Goal: Task Accomplishment & Management: Manage account settings

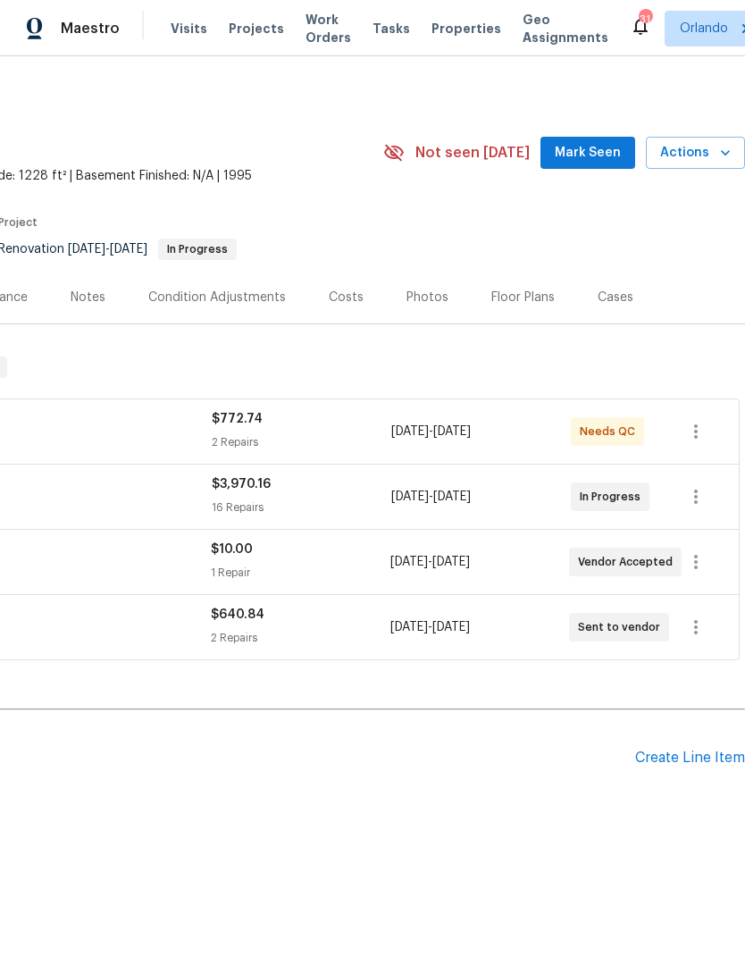
scroll to position [0, 264]
click at [599, 156] on span "Mark Seen" at bounding box center [588, 153] width 66 height 22
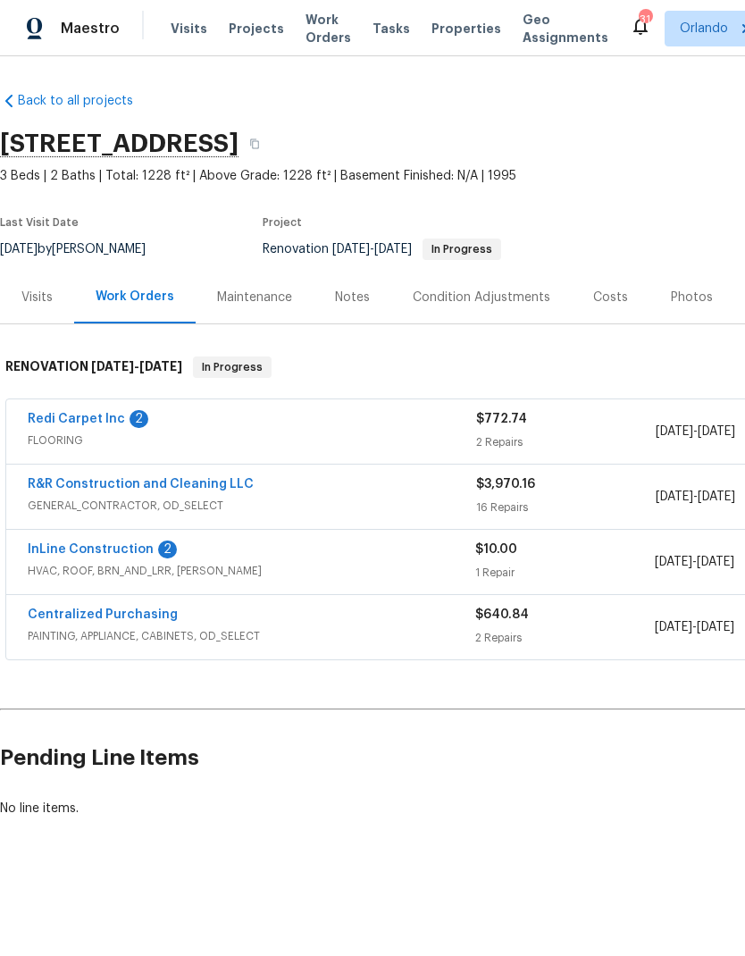
scroll to position [0, 0]
click at [108, 423] on link "Redi Carpet Inc" at bounding box center [76, 419] width 97 height 13
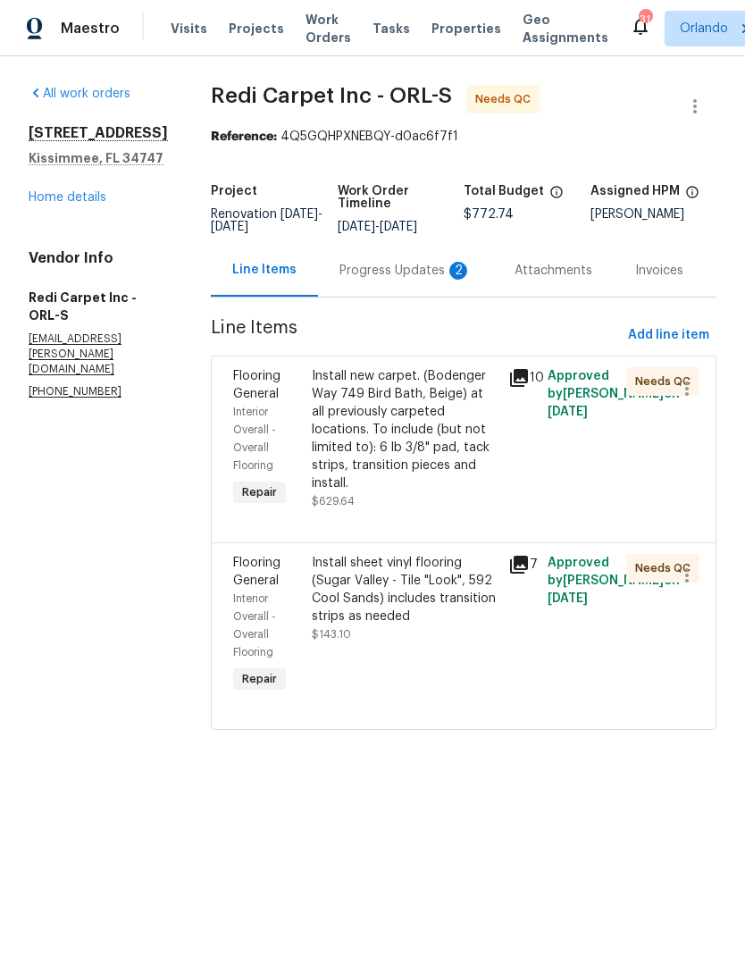
click at [453, 280] on div "Progress Updates 2" at bounding box center [406, 271] width 132 height 18
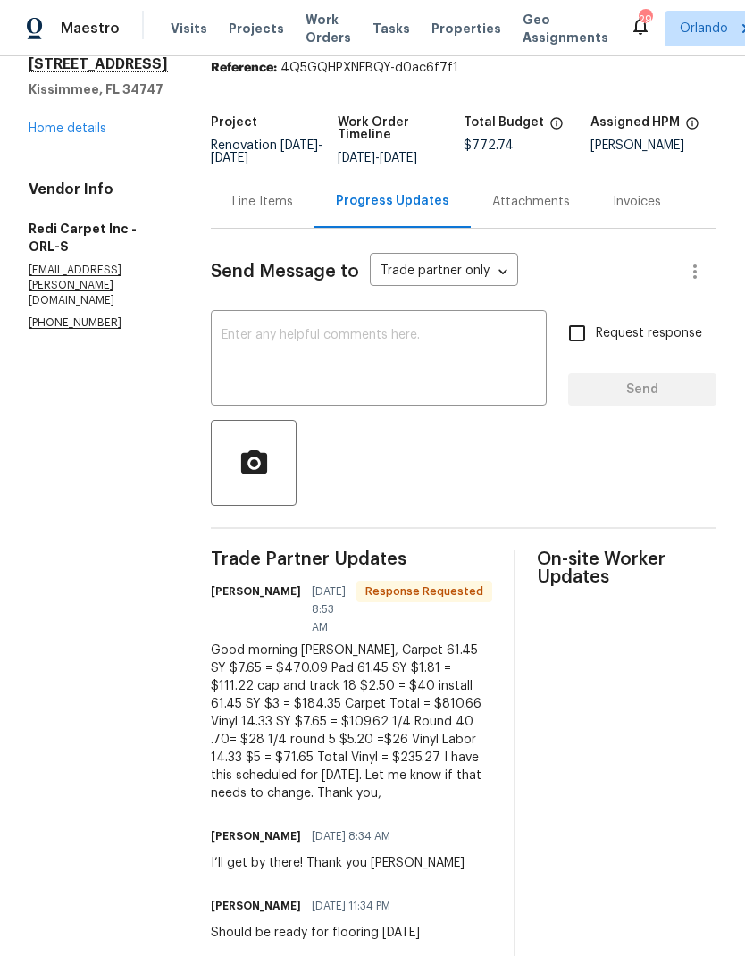
scroll to position [68, 0]
click at [264, 212] on div "Line Items" at bounding box center [262, 203] width 61 height 18
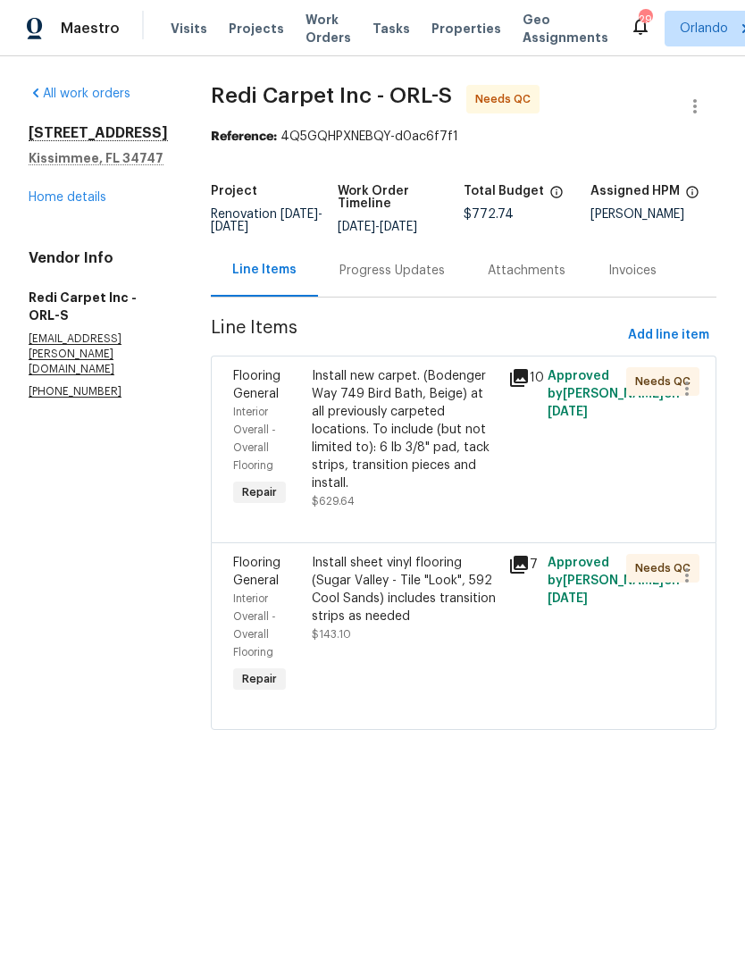
click at [403, 482] on div "Install new carpet. (Bodenger Way 749 Bird Bath, Beige) at all previously carpe…" at bounding box center [405, 429] width 186 height 125
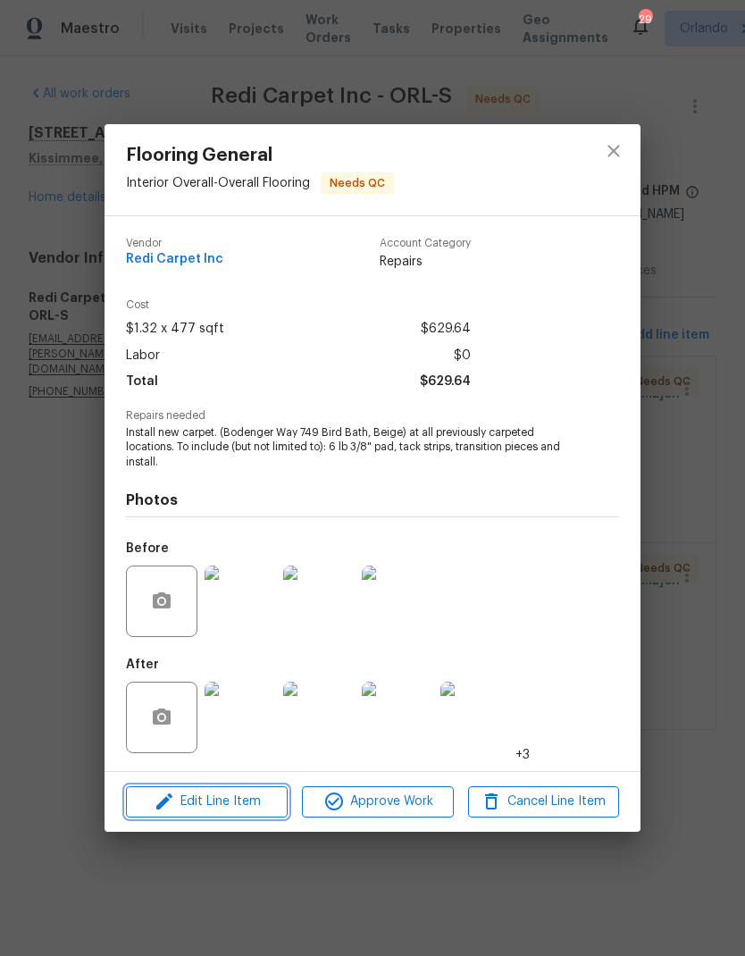
click at [231, 799] on span "Edit Line Item" at bounding box center [206, 802] width 151 height 22
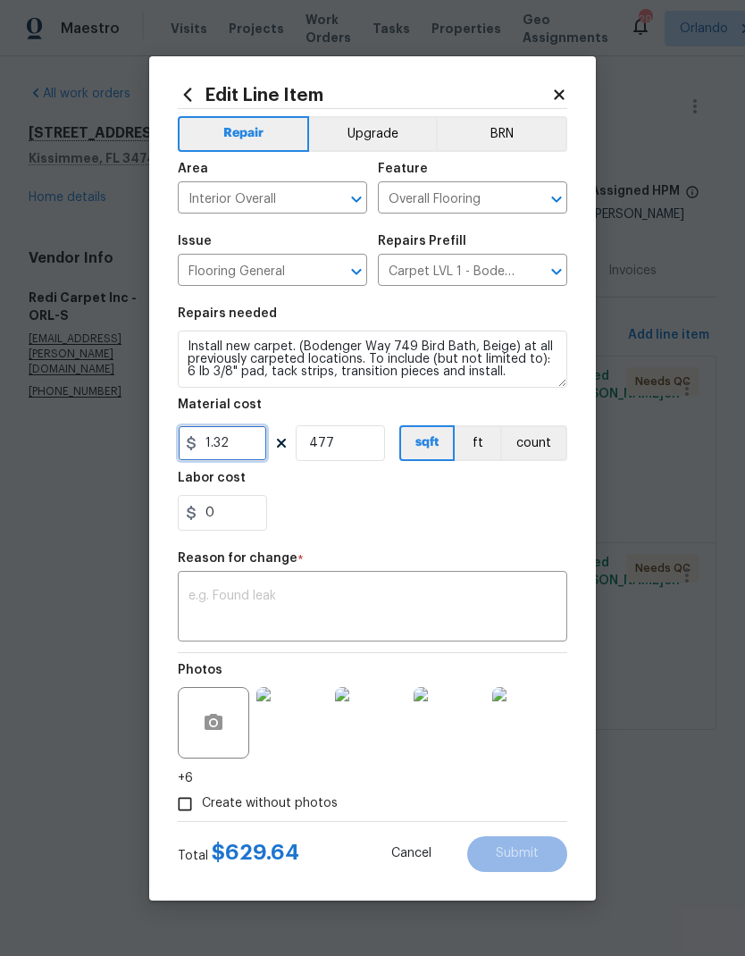
click at [257, 449] on input "1.32" at bounding box center [222, 443] width 89 height 36
type input "810.66"
click at [360, 428] on input "477" at bounding box center [340, 443] width 89 height 36
click at [355, 457] on input "477" at bounding box center [340, 443] width 89 height 36
type input "1"
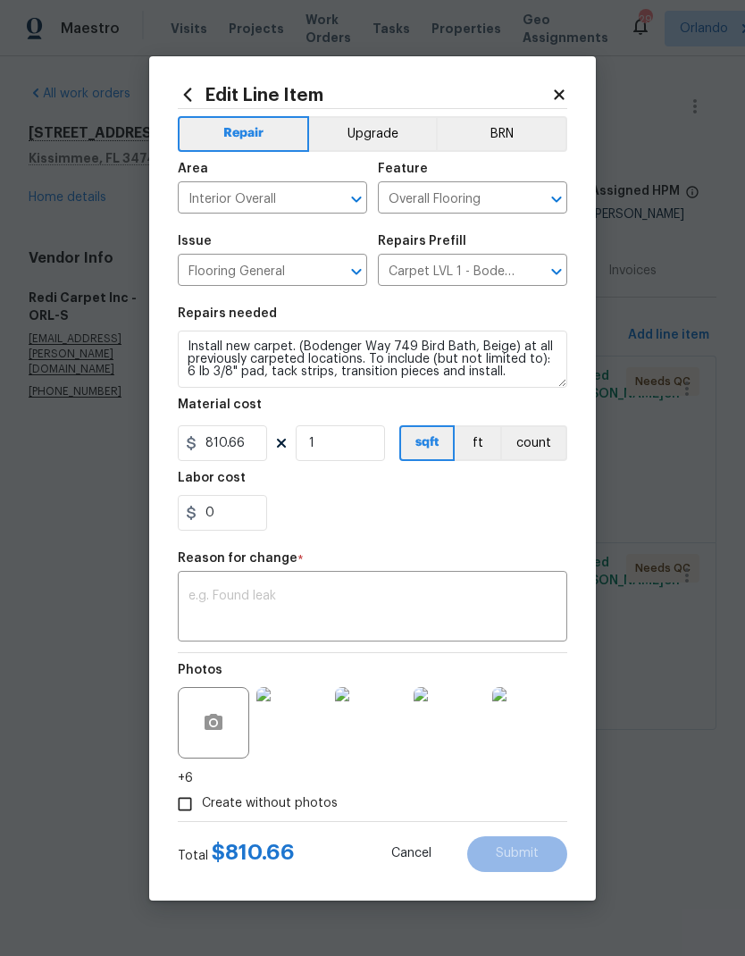
click at [399, 508] on div "0" at bounding box center [373, 513] width 390 height 36
click at [369, 593] on textarea at bounding box center [373, 609] width 368 height 38
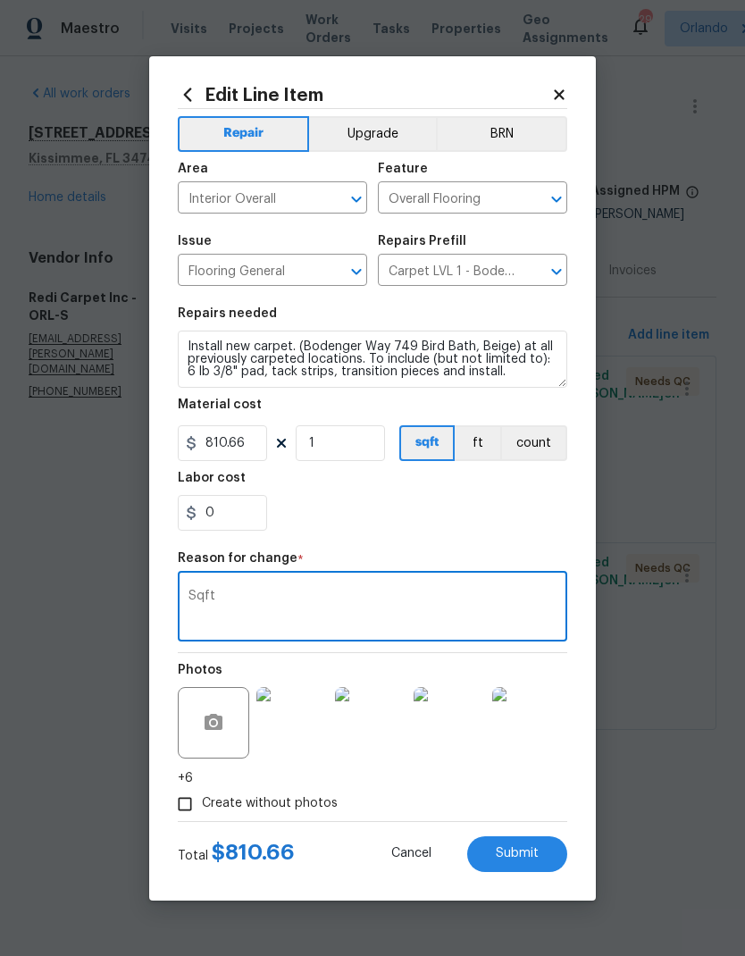
type textarea "Sqft"
click at [432, 533] on section "Repairs needed Install new carpet. (Bodenger Way 749 Bird Bath, Beige) at all p…" at bounding box center [373, 419] width 390 height 245
click at [534, 846] on button "Submit" at bounding box center [517, 854] width 100 height 36
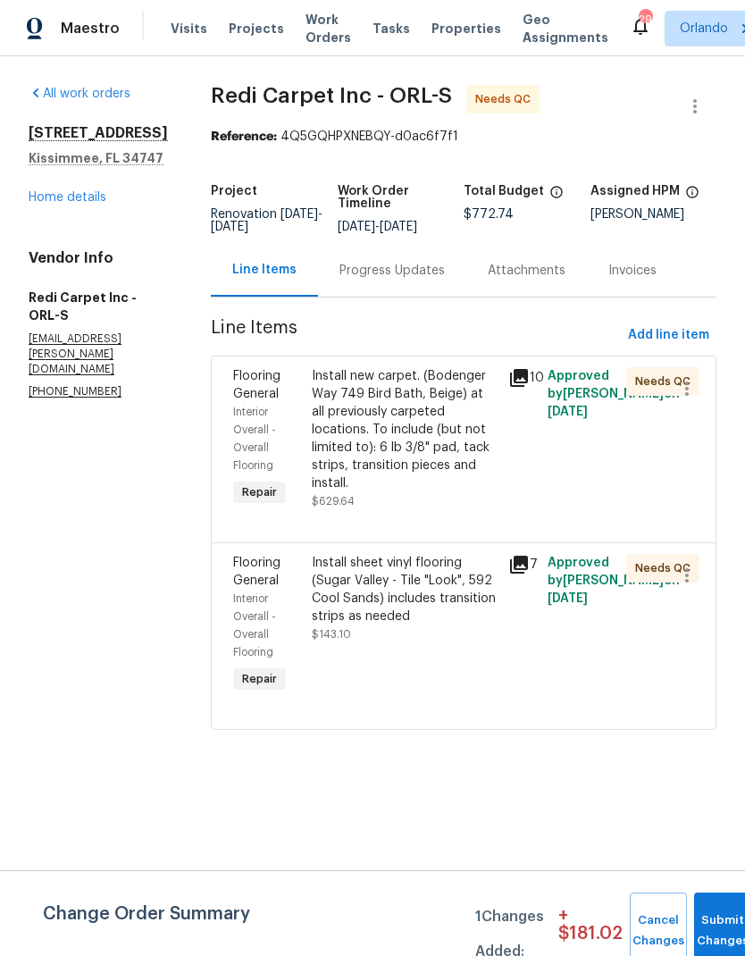
click at [392, 625] on div "Install sheet vinyl flooring (Sugar Valley - Tile "Look", 592 Cool Sands) inclu…" at bounding box center [405, 589] width 186 height 71
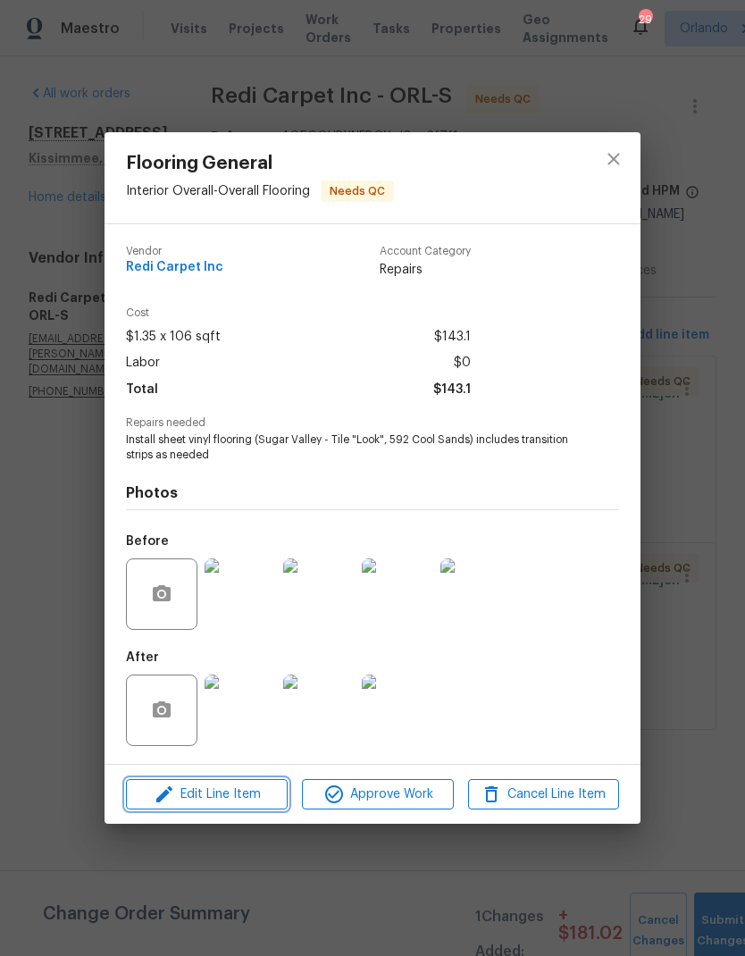
click at [230, 800] on span "Edit Line Item" at bounding box center [206, 795] width 151 height 22
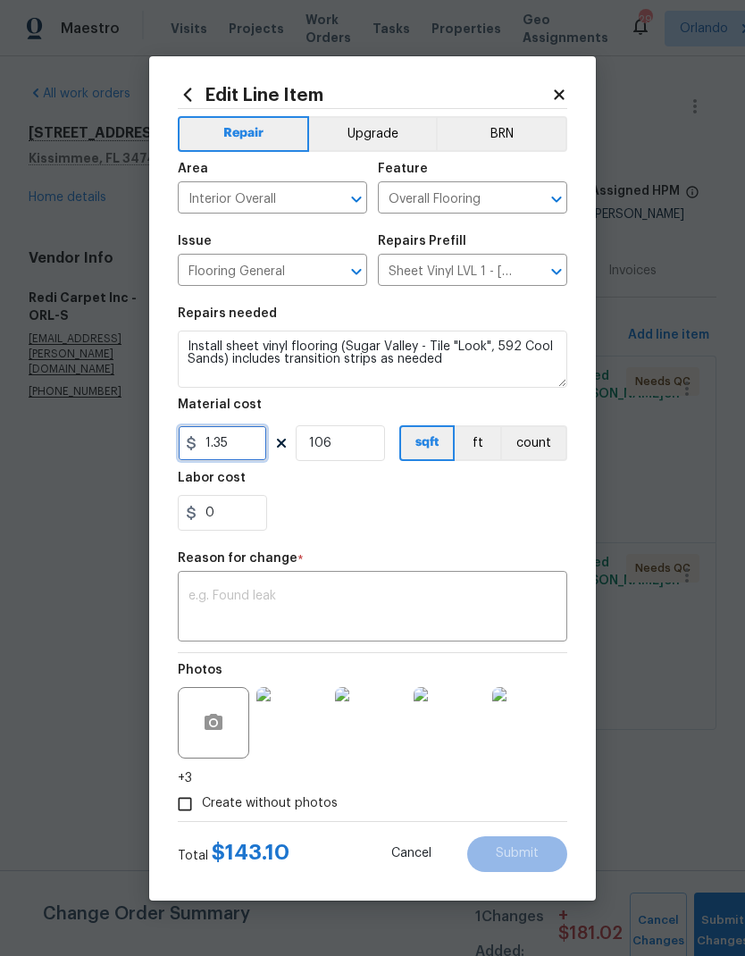
click at [250, 440] on input "1.35" at bounding box center [222, 443] width 89 height 36
type input "235.27"
click at [340, 450] on input "106" at bounding box center [340, 443] width 89 height 36
type input "1"
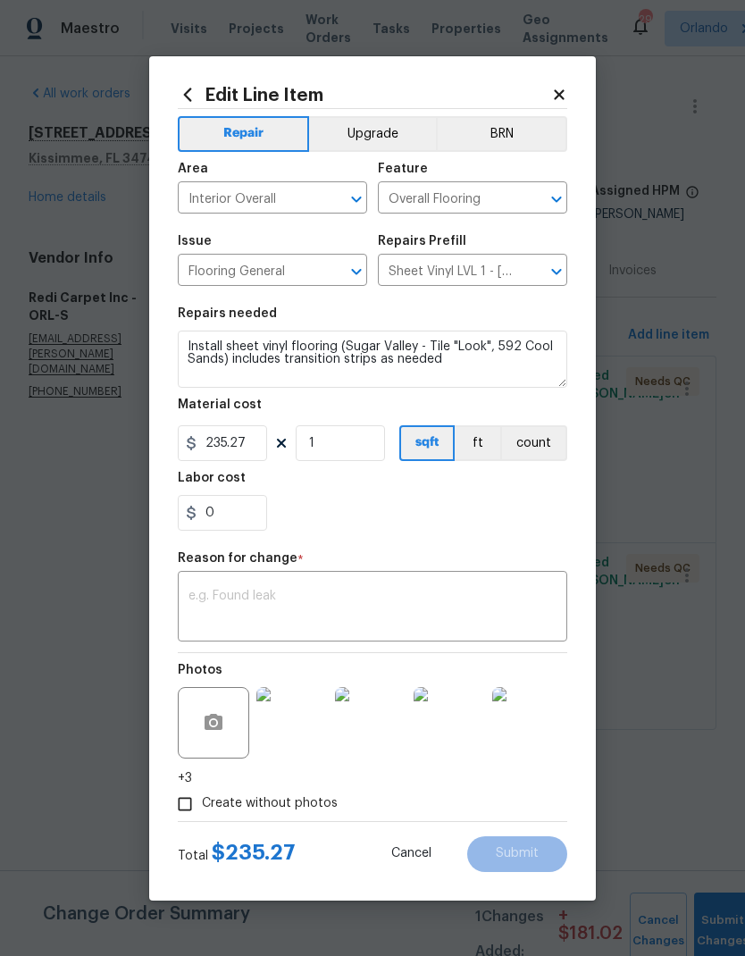
click at [486, 580] on div "x ​" at bounding box center [373, 608] width 390 height 66
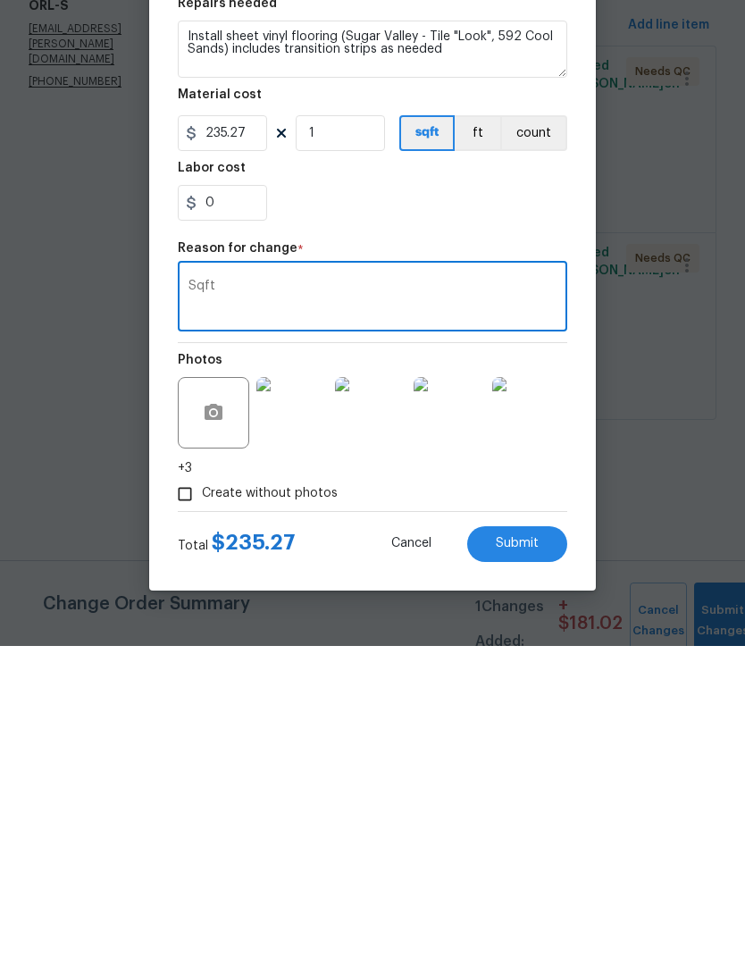
type textarea "Sqft"
click at [525, 836] on button "Submit" at bounding box center [517, 854] width 100 height 36
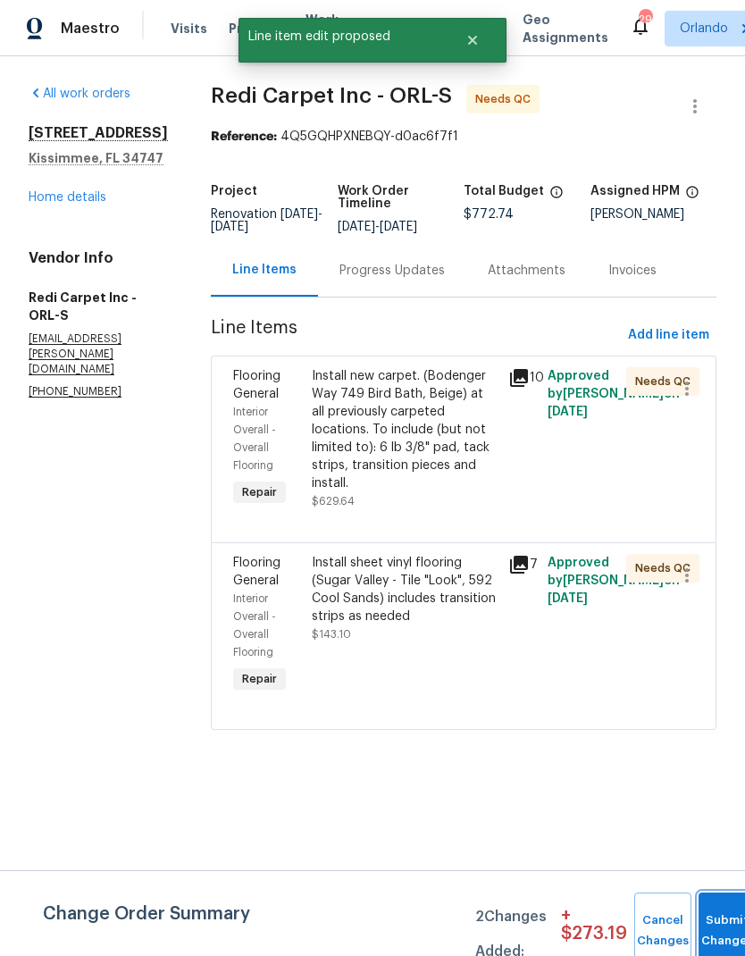
click at [719, 915] on button "Submit Changes" at bounding box center [727, 931] width 57 height 77
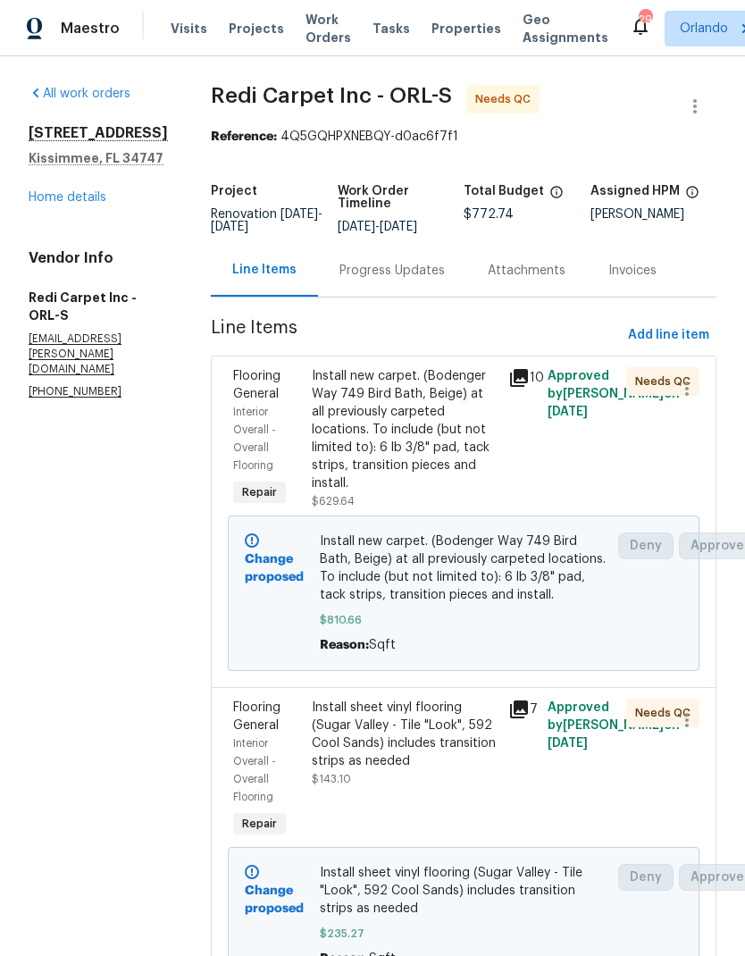
click at [83, 198] on link "Home details" at bounding box center [68, 197] width 78 height 13
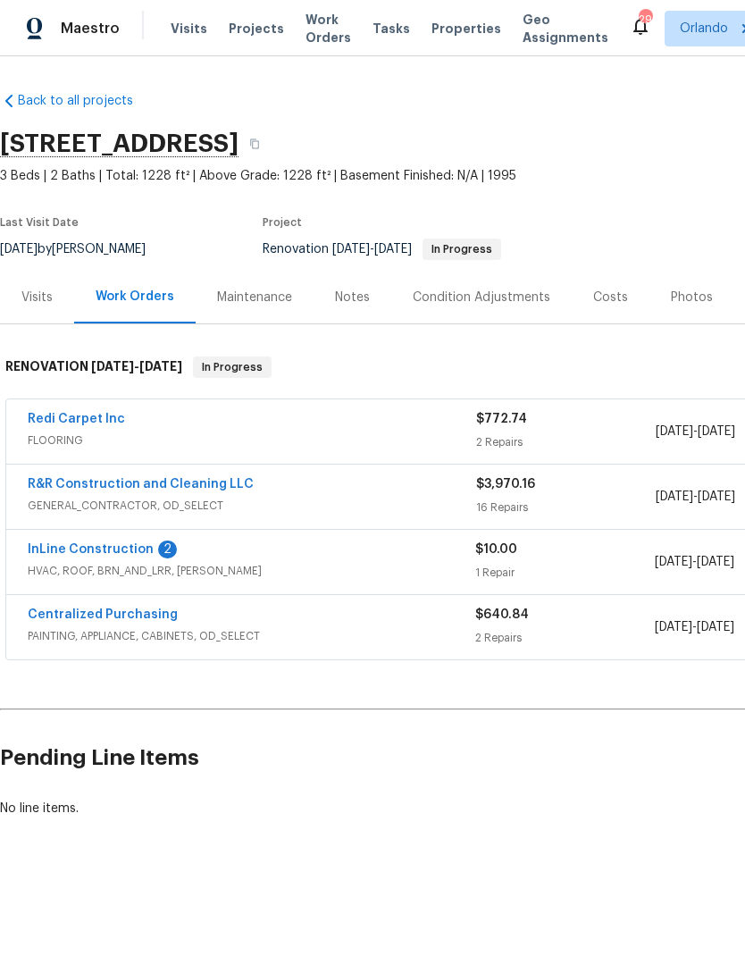
click at [158, 546] on div "2" at bounding box center [167, 550] width 19 height 18
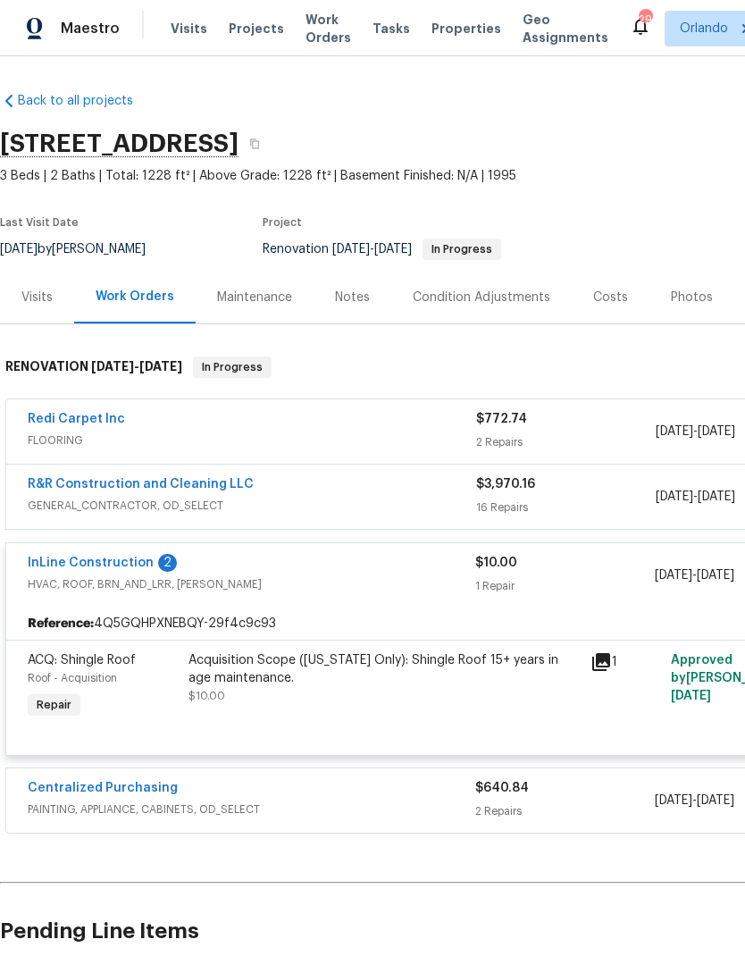
click at [129, 567] on link "InLine Construction" at bounding box center [91, 563] width 126 height 13
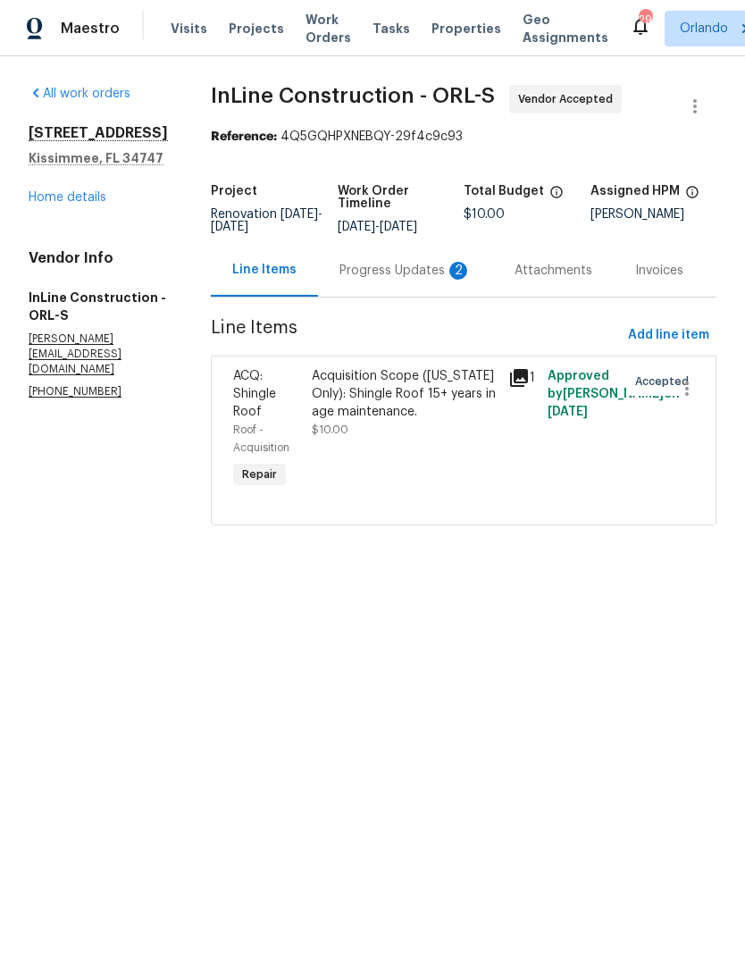
click at [440, 297] on div "Progress Updates 2" at bounding box center [405, 270] width 175 height 53
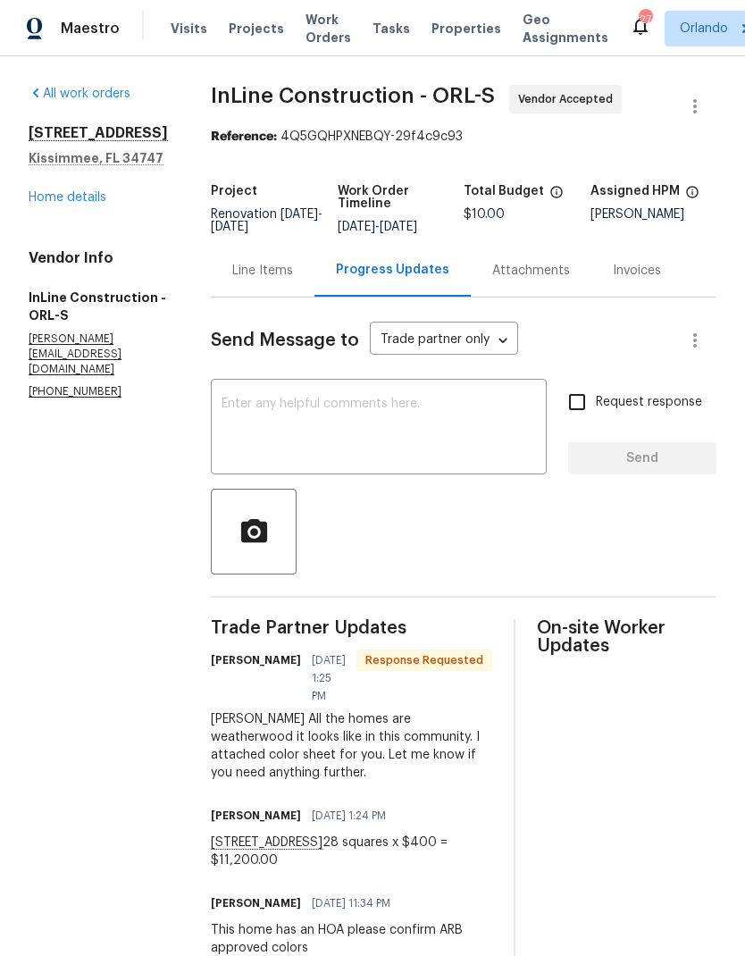
click at [298, 290] on div "Line Items" at bounding box center [263, 270] width 104 height 53
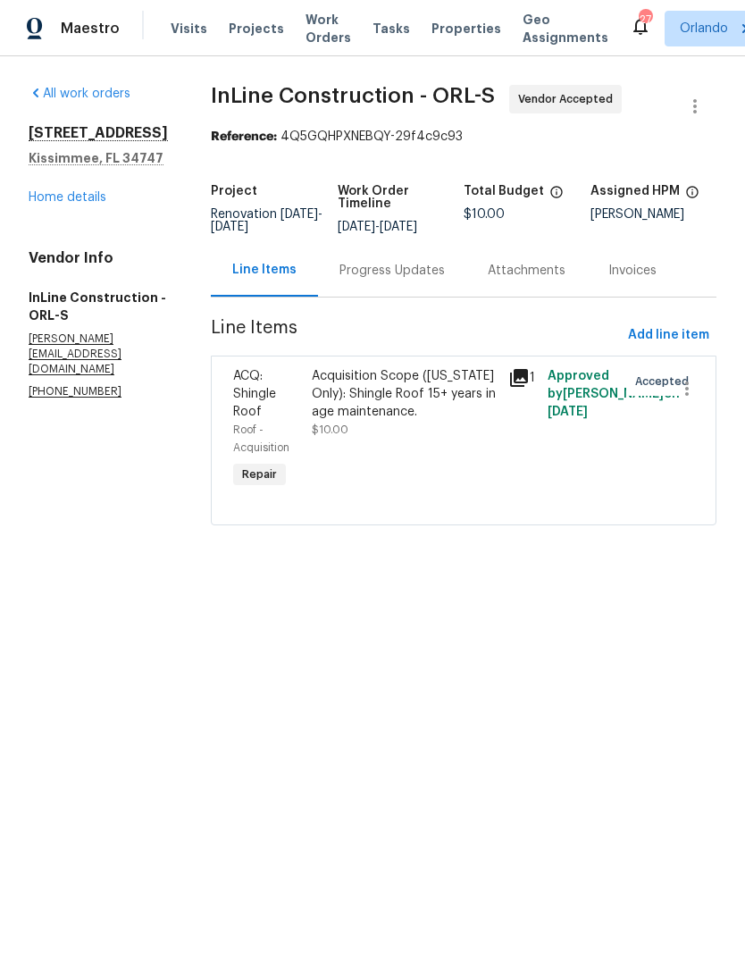
click at [376, 421] on div "Acquisition Scope (Florida Only): Shingle Roof 15+ years in age maintenance." at bounding box center [405, 394] width 186 height 54
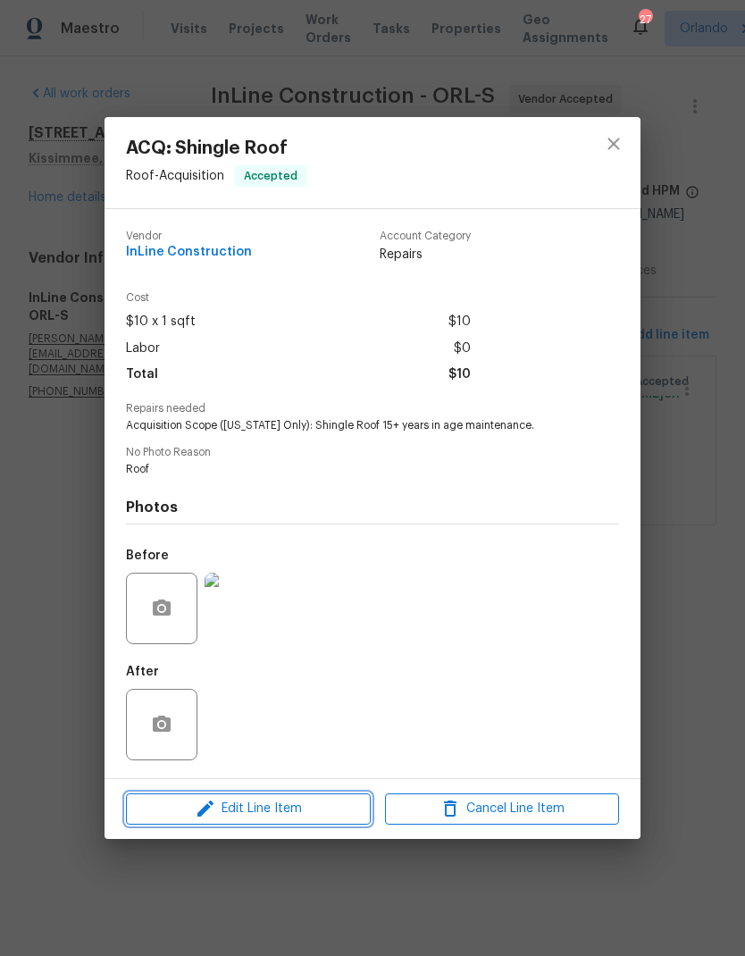
click at [283, 811] on span "Edit Line Item" at bounding box center [248, 809] width 234 height 22
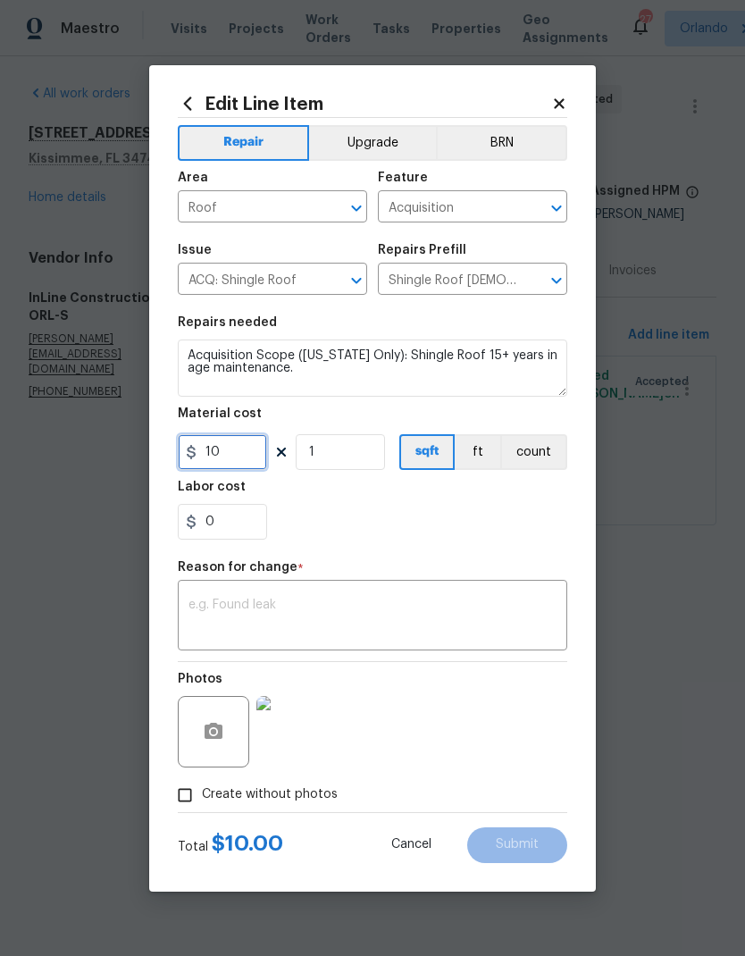
click at [237, 457] on input "10" at bounding box center [222, 452] width 89 height 36
type input "400"
click at [357, 450] on input "1" at bounding box center [340, 452] width 89 height 36
type input "28"
click at [469, 522] on div "0" at bounding box center [373, 522] width 390 height 36
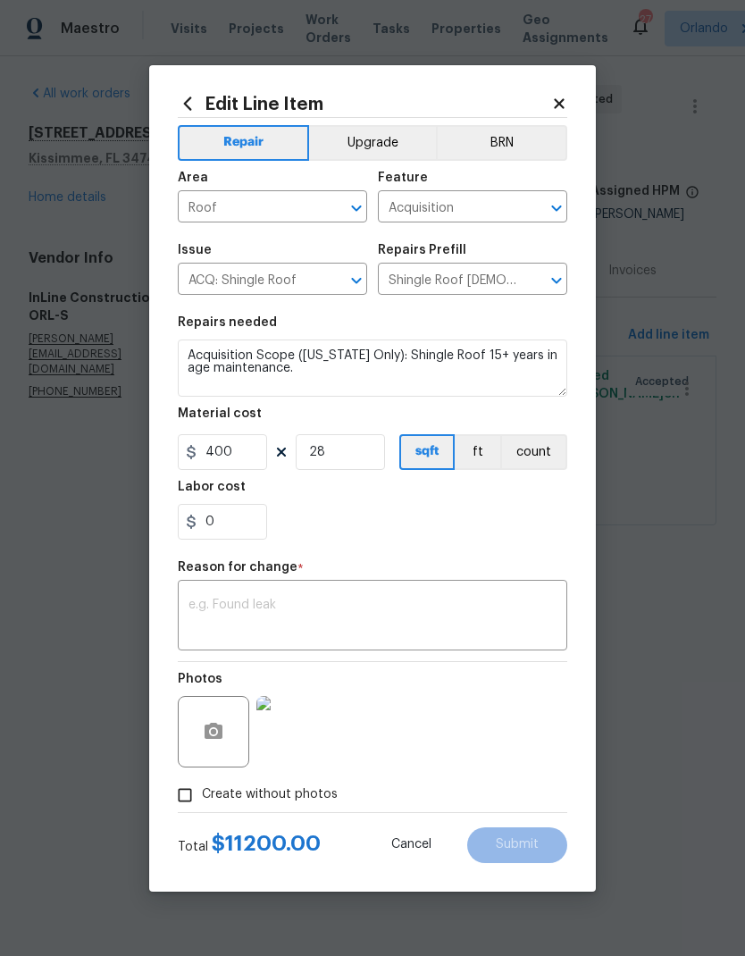
click at [414, 623] on textarea at bounding box center [373, 618] width 368 height 38
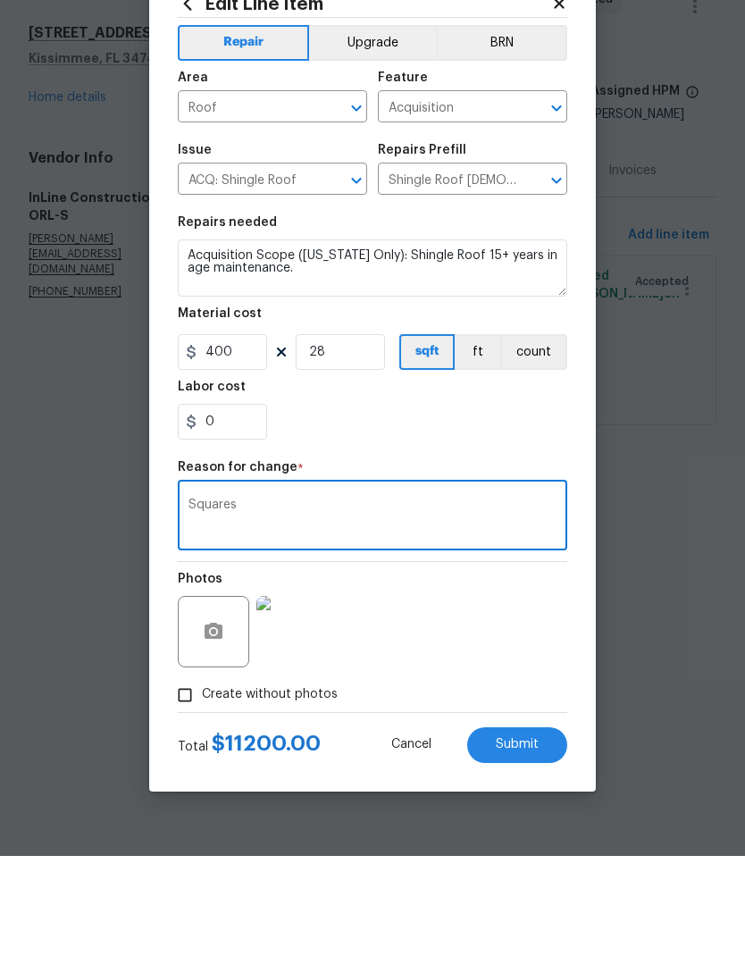
click at [478, 599] on textarea "Squares" at bounding box center [373, 618] width 368 height 38
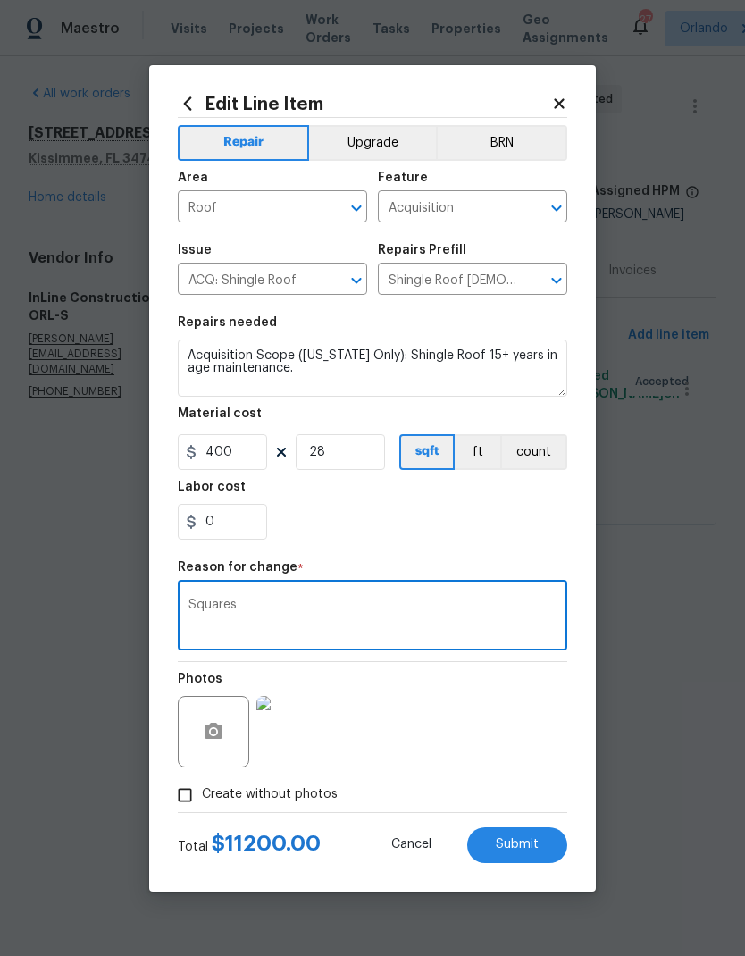
type textarea "Squares"
click at [529, 846] on span "Submit" at bounding box center [517, 844] width 43 height 13
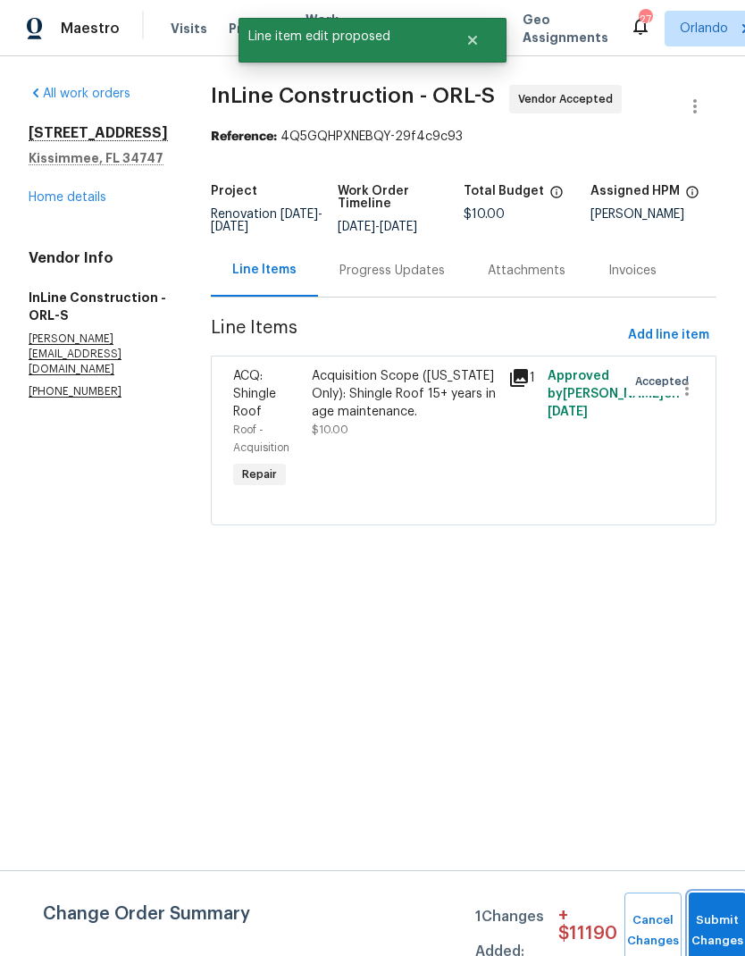
click at [709, 918] on button "Submit Changes" at bounding box center [717, 931] width 57 height 77
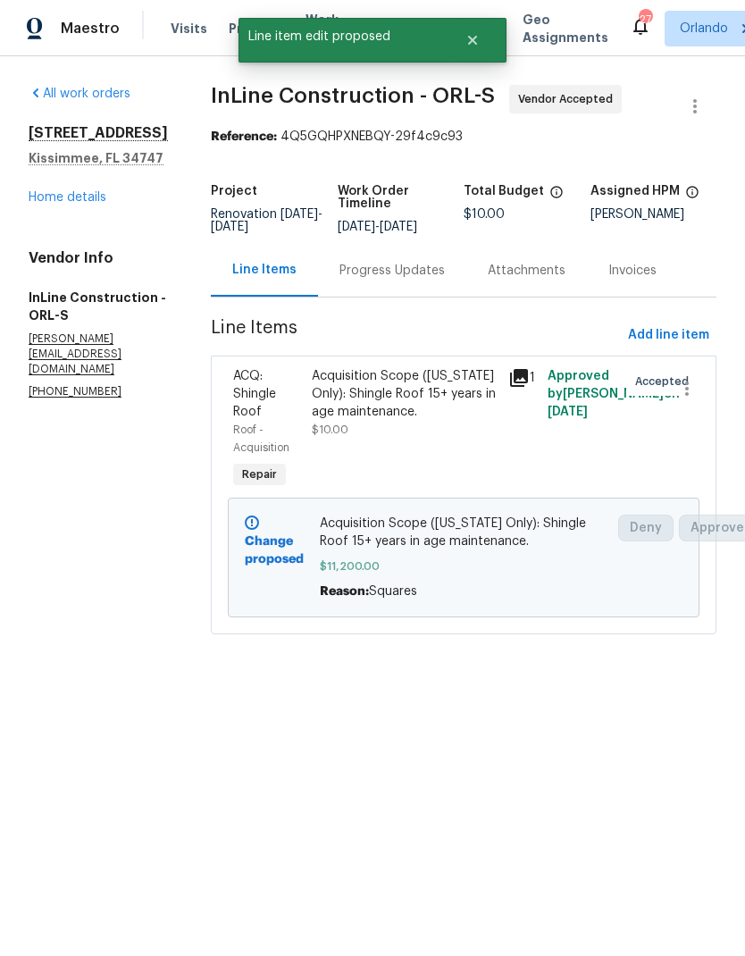
click at [89, 203] on link "Home details" at bounding box center [68, 197] width 78 height 13
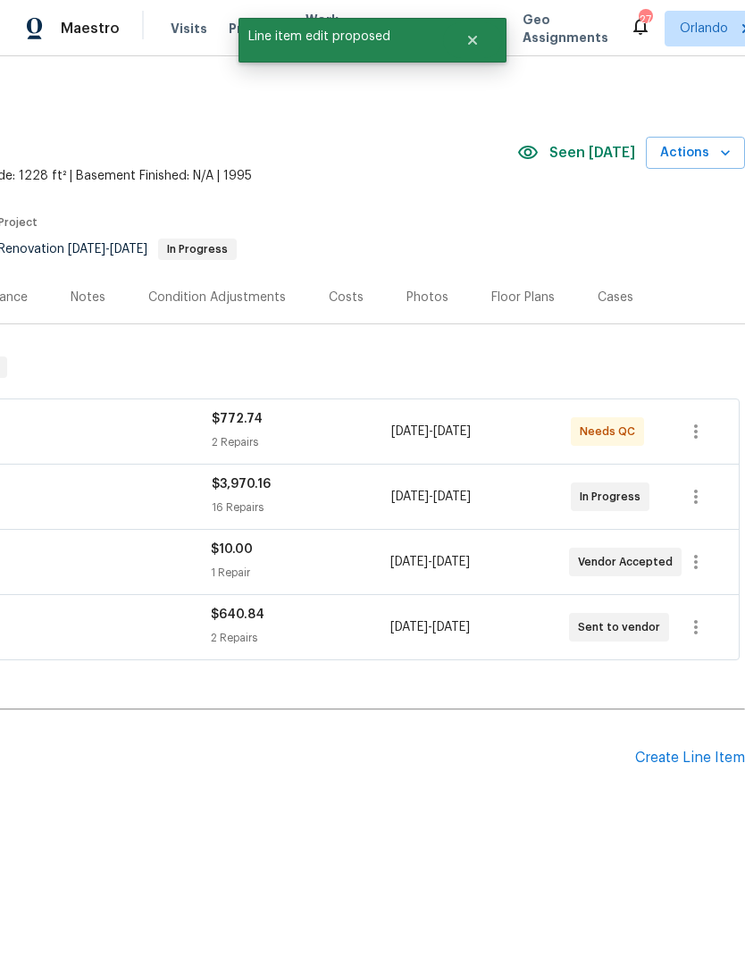
scroll to position [0, 264]
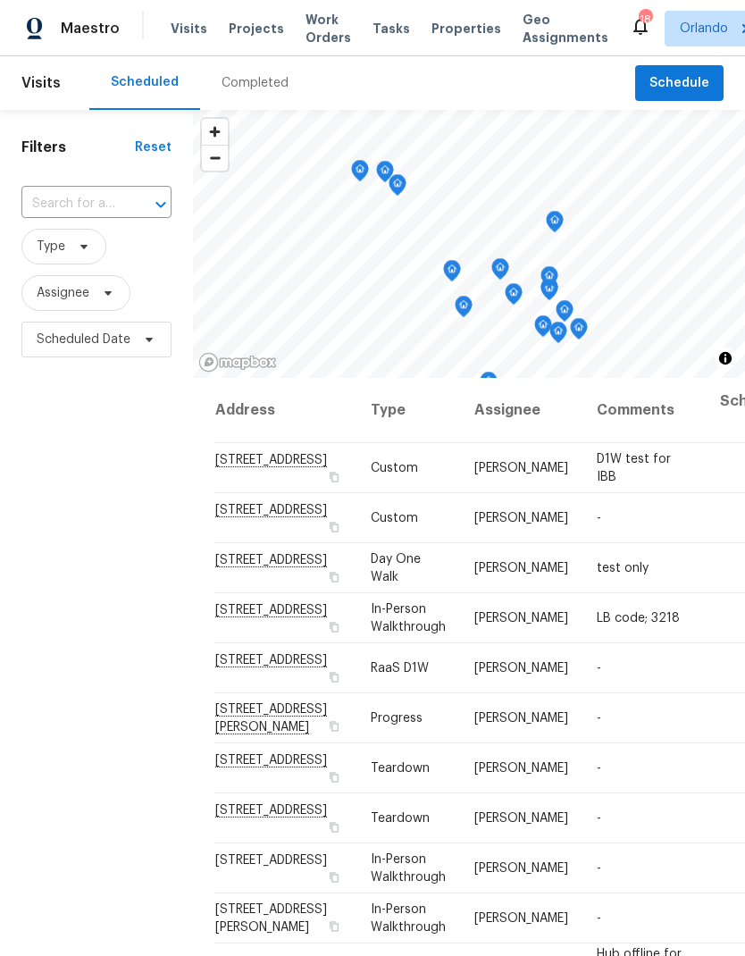
click at [136, 204] on div at bounding box center [148, 204] width 46 height 25
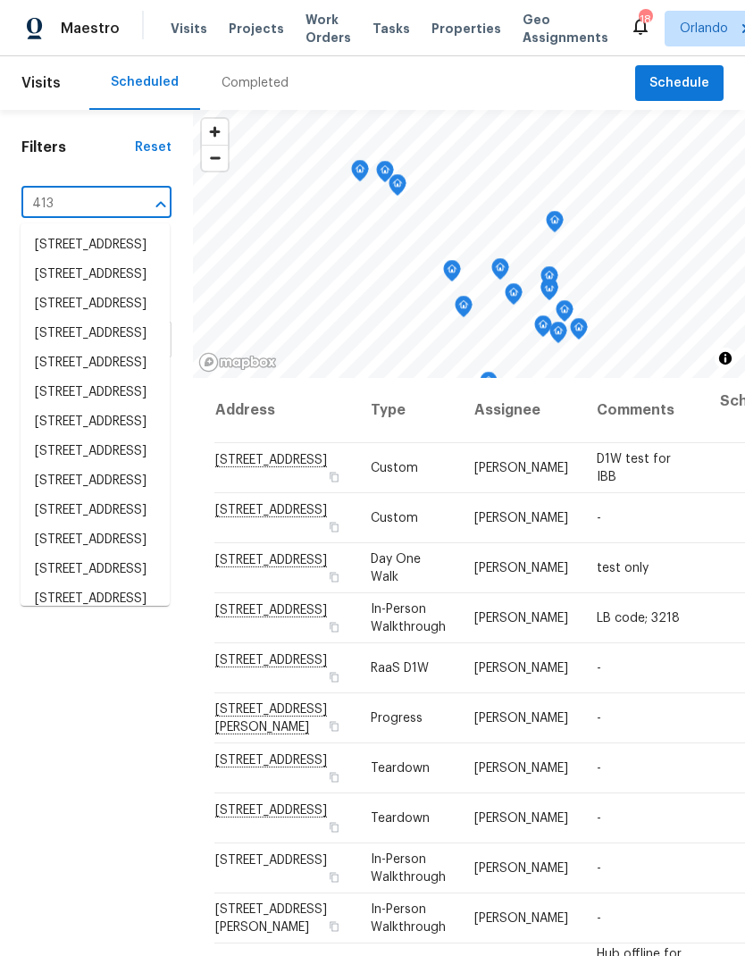
type input "413 e"
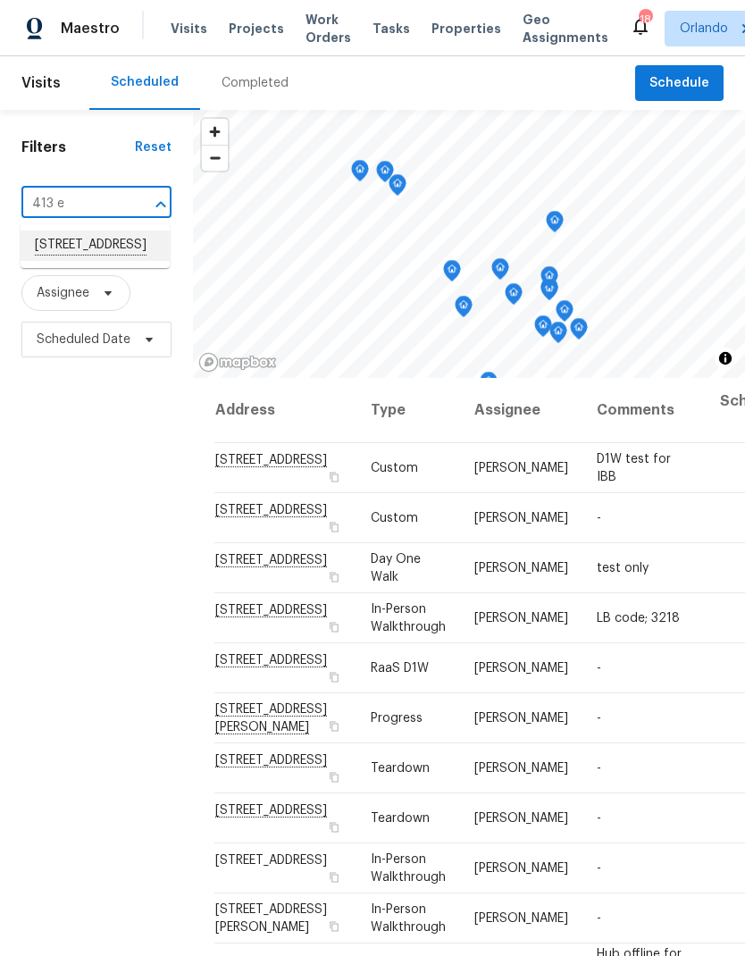
click at [134, 261] on li "413 Eastern Ave, Saint Cloud, FL 34769" at bounding box center [95, 246] width 149 height 30
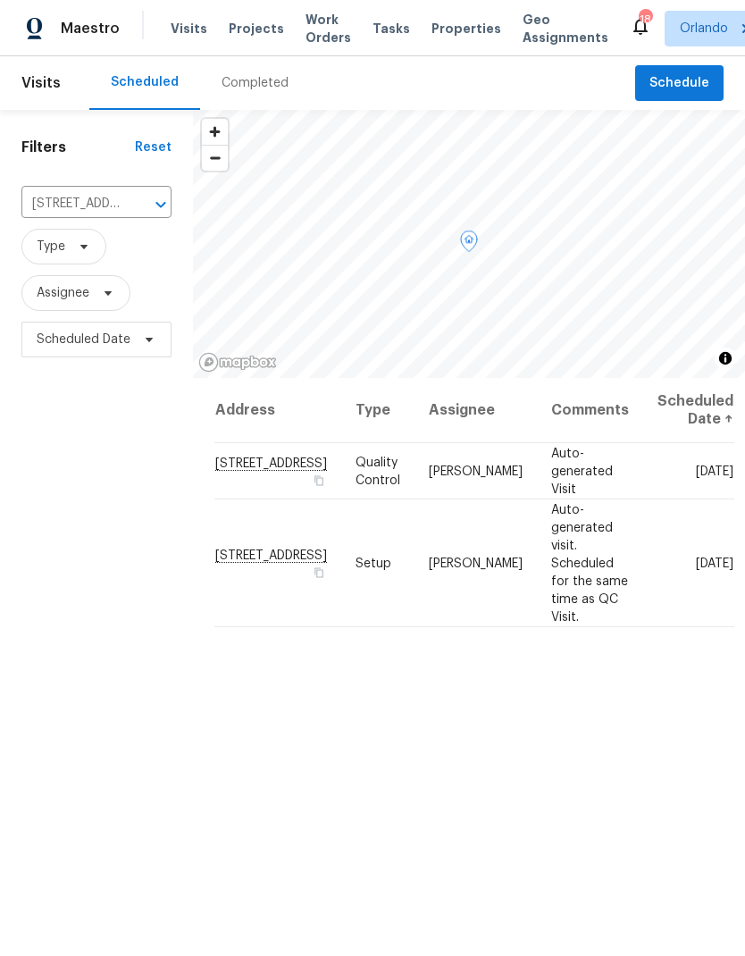
click at [0, 0] on icon at bounding box center [0, 0] width 0 height 0
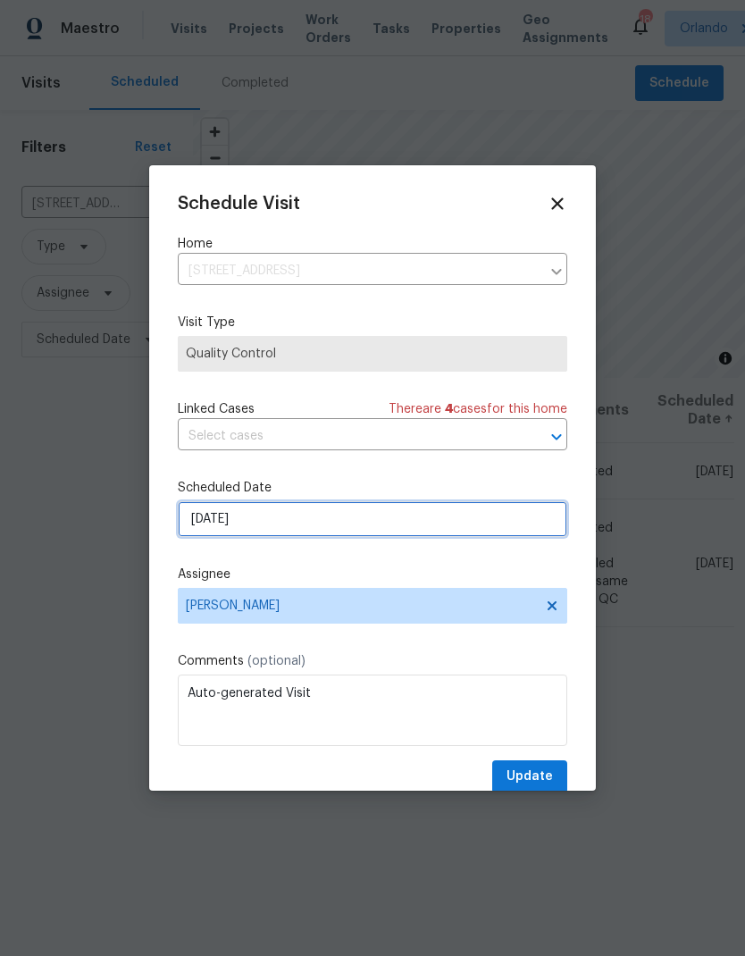
click at [473, 521] on input "9/29/2025" at bounding box center [373, 519] width 390 height 36
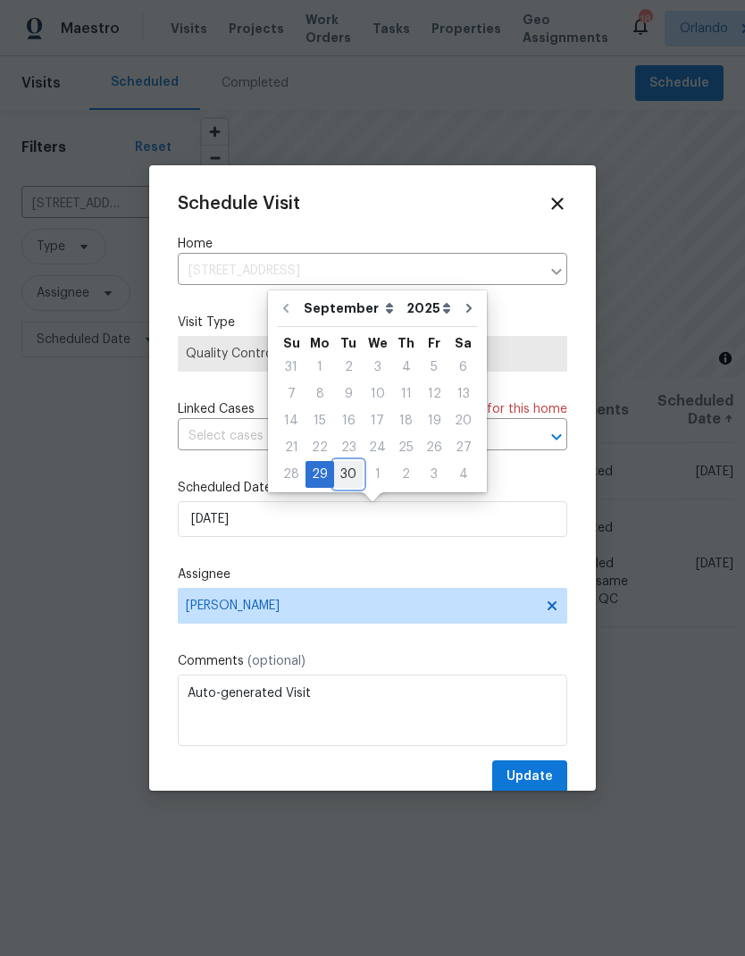
click at [347, 475] on div "30" at bounding box center [348, 474] width 29 height 25
type input "[DATE]"
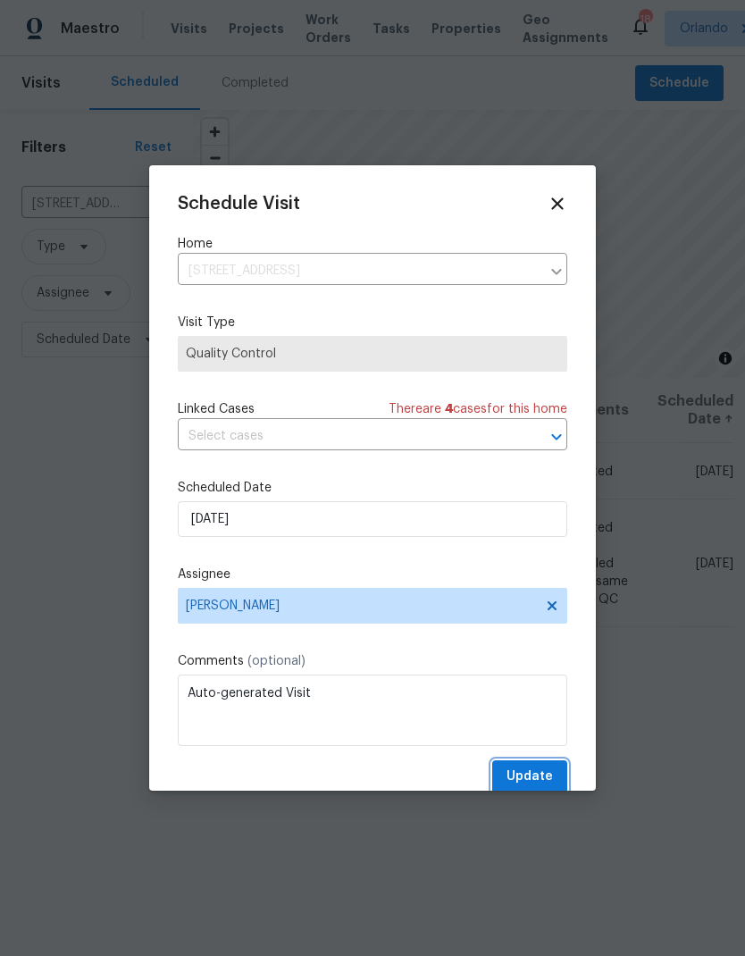
click at [547, 776] on span "Update" at bounding box center [530, 777] width 46 height 22
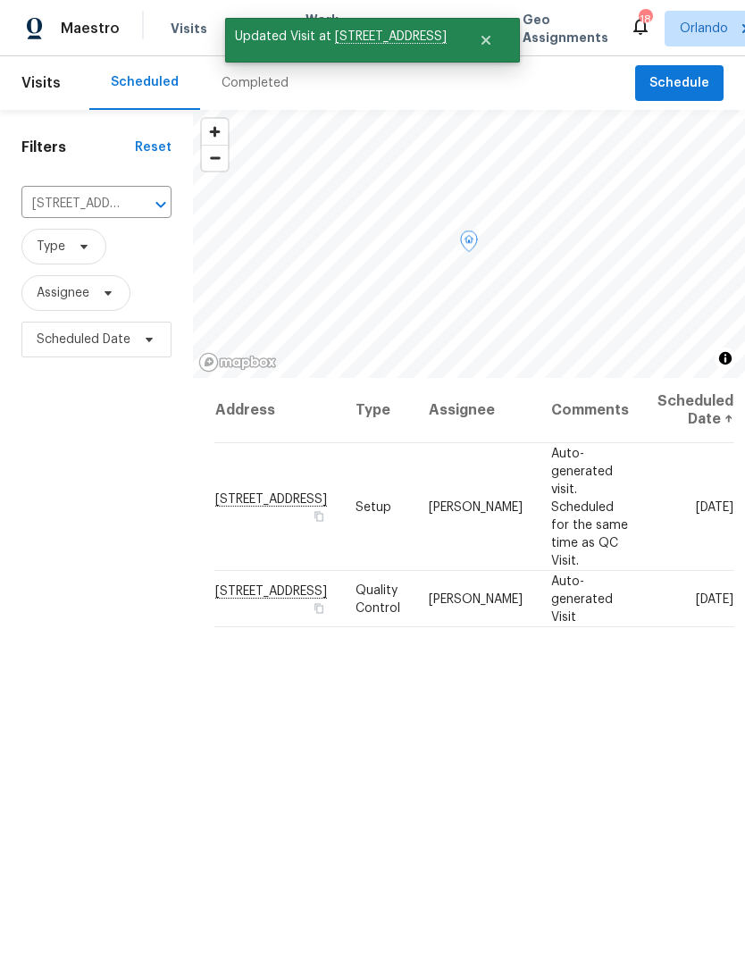
click at [0, 0] on icon at bounding box center [0, 0] width 0 height 0
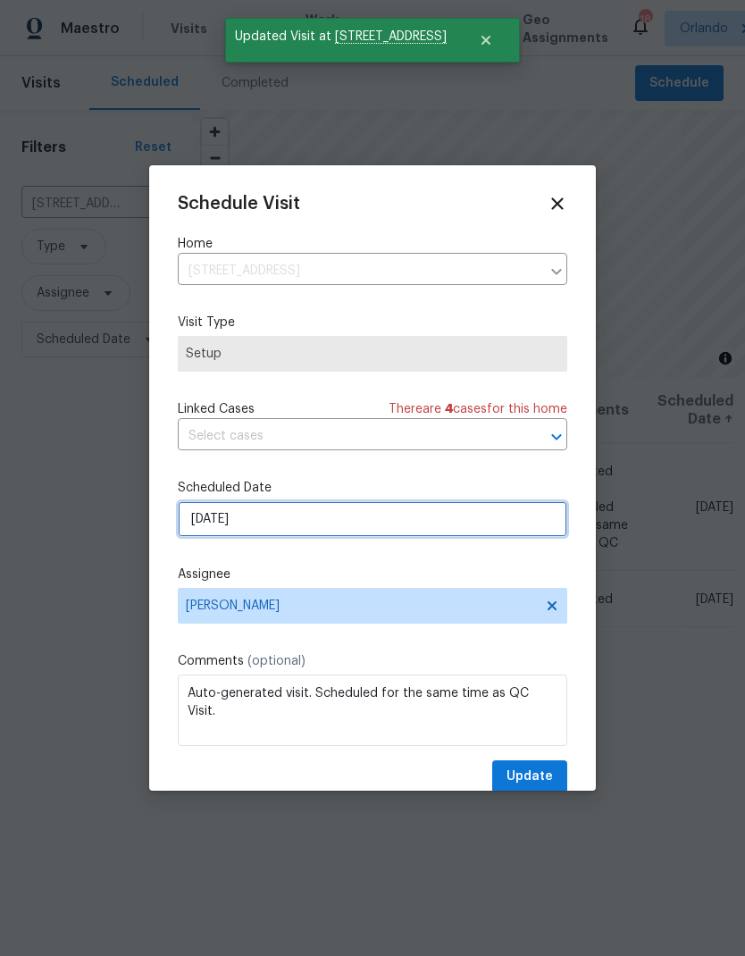
click at [391, 524] on input "[DATE]" at bounding box center [373, 519] width 390 height 36
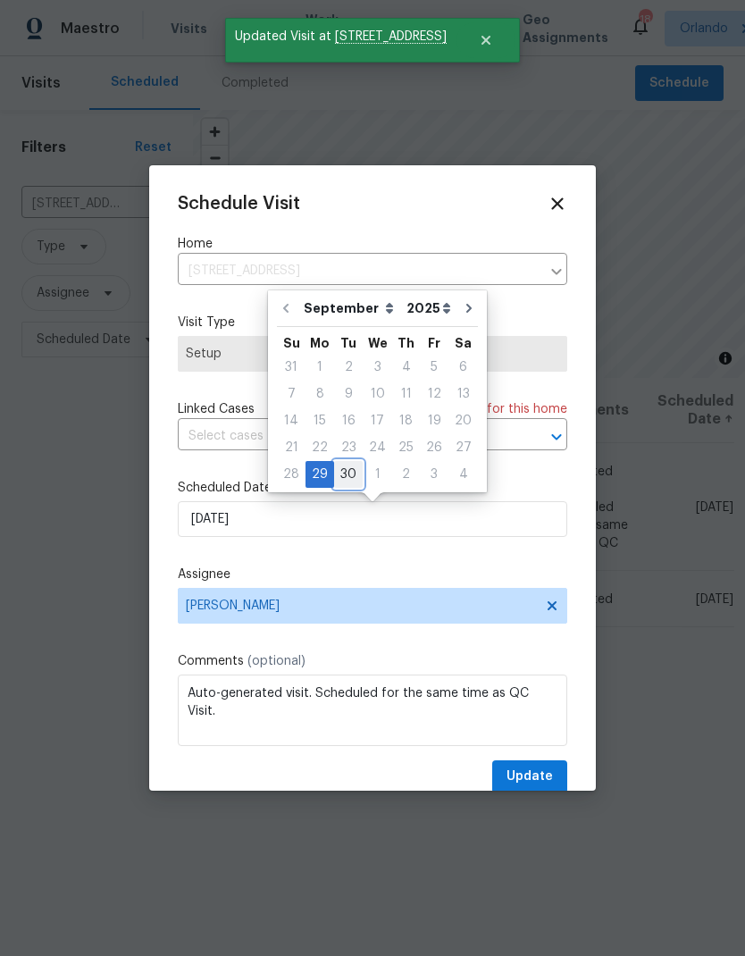
click at [353, 473] on div "30" at bounding box center [348, 474] width 29 height 25
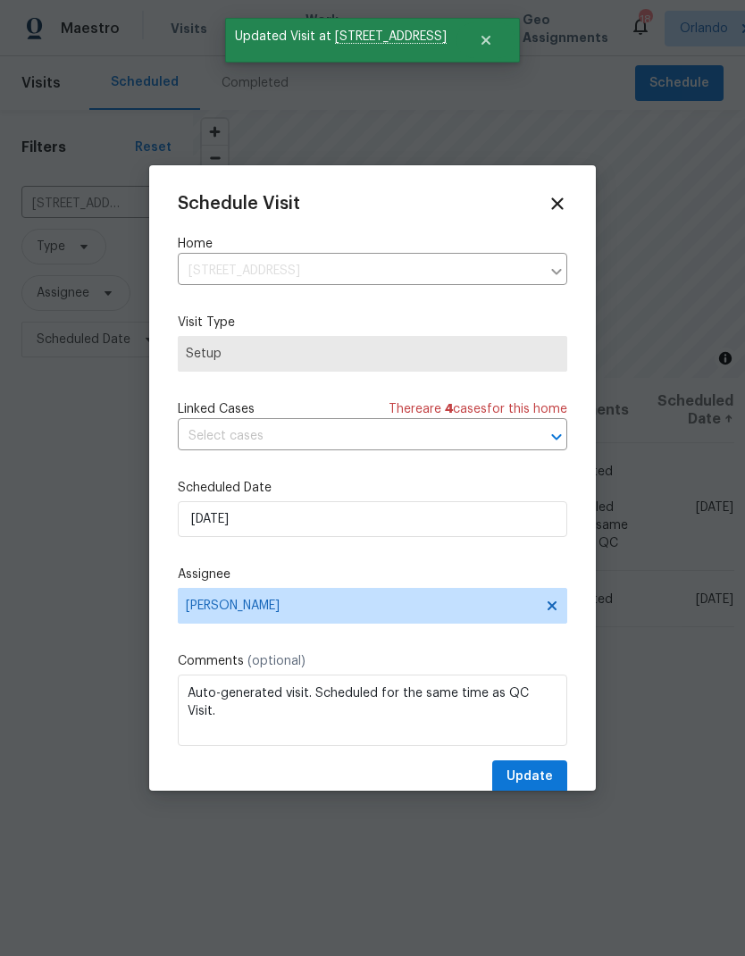
type input "9/30/2025"
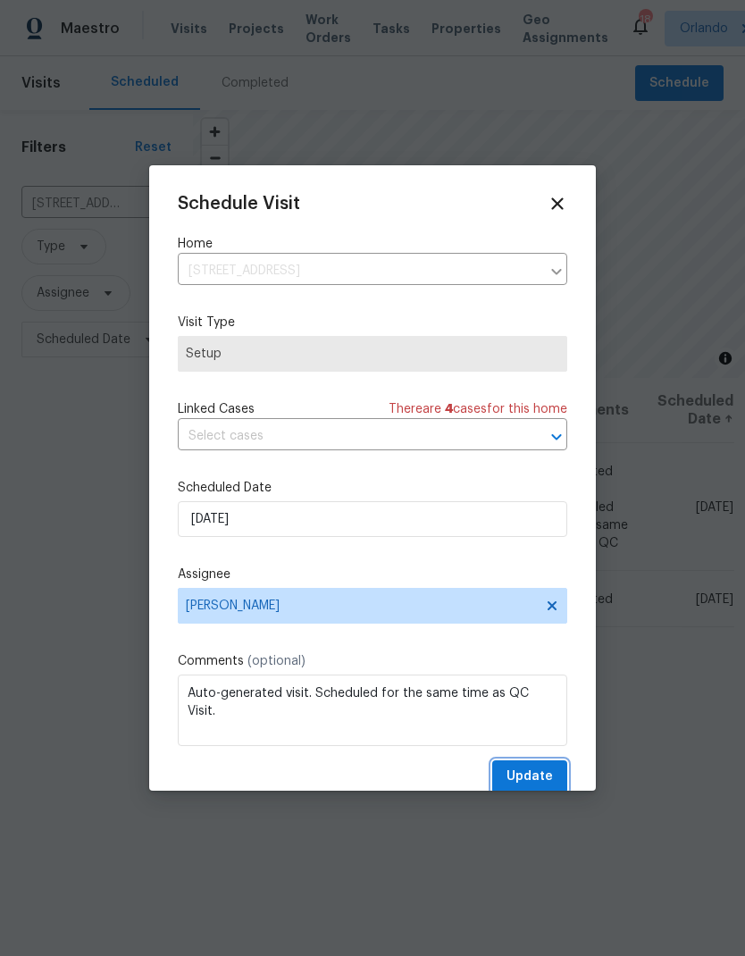
click at [558, 776] on button "Update" at bounding box center [529, 776] width 75 height 33
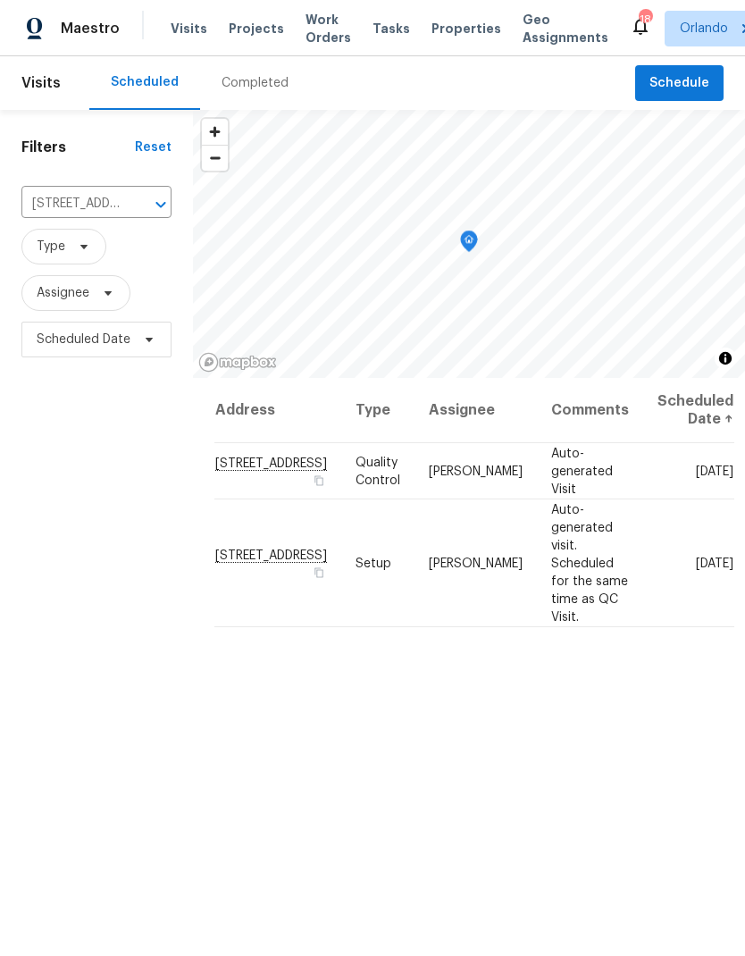
click at [126, 197] on button "Clear" at bounding box center [137, 204] width 25 height 25
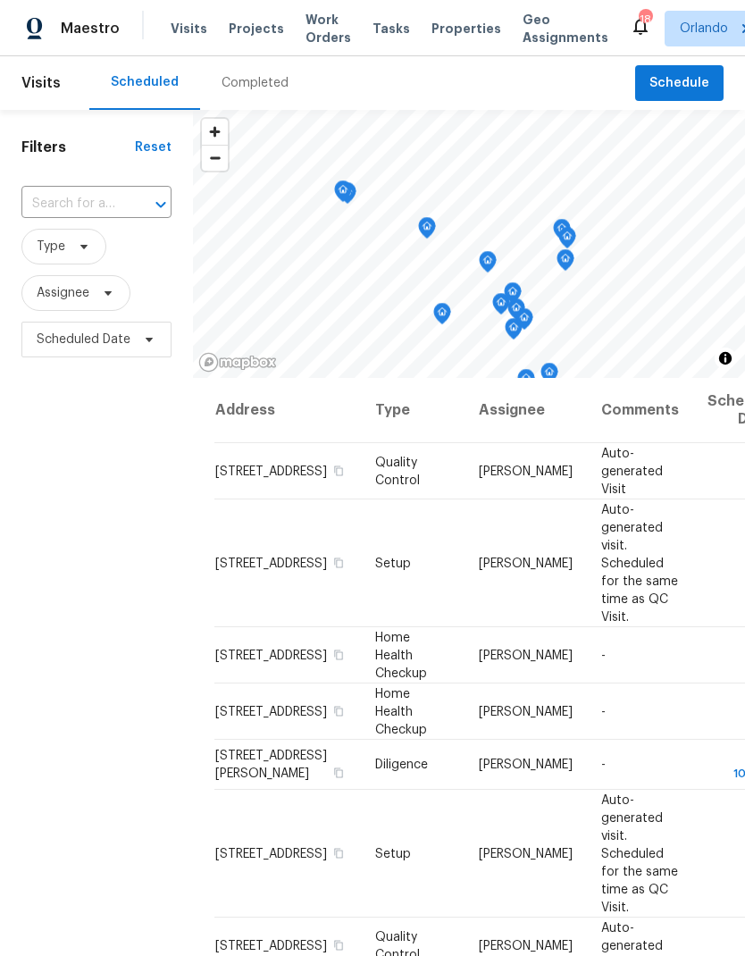
click at [103, 199] on input "text" at bounding box center [71, 204] width 100 height 28
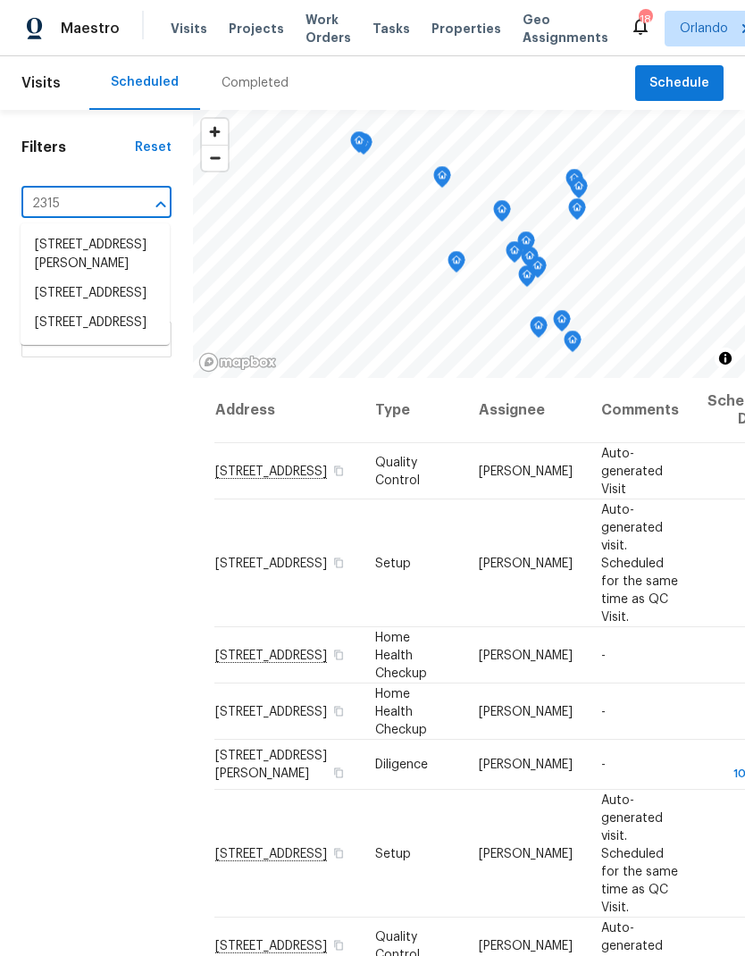
type input "2315 h"
click at [143, 261] on li "2315 Hidden Lake St, Kissimmee, FL 34741" at bounding box center [95, 246] width 149 height 30
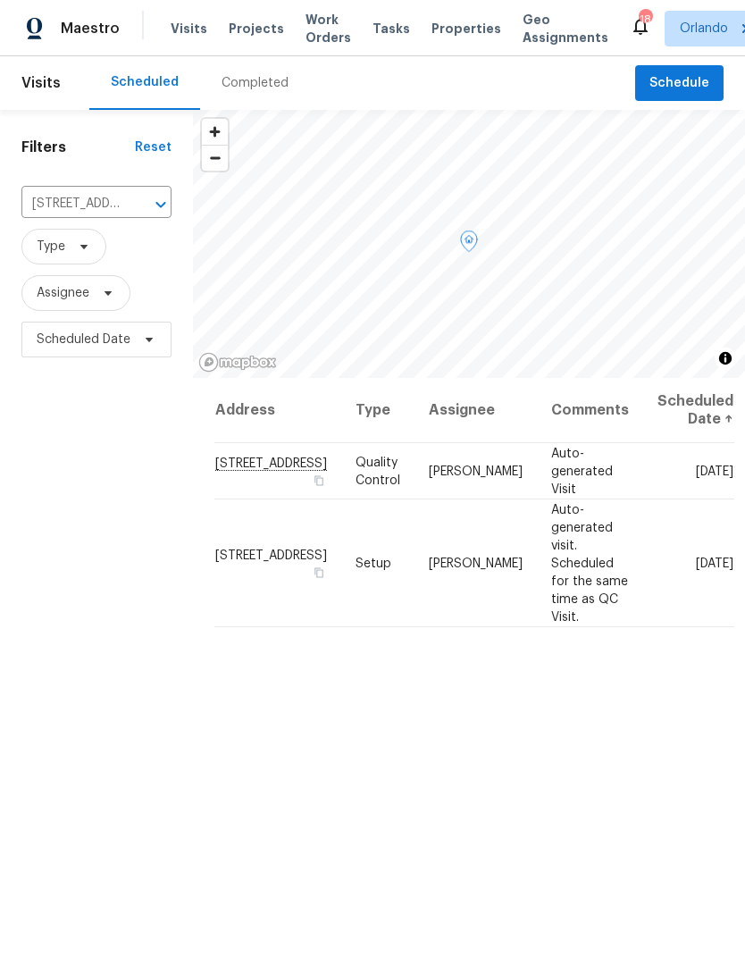
click at [0, 0] on icon at bounding box center [0, 0] width 0 height 0
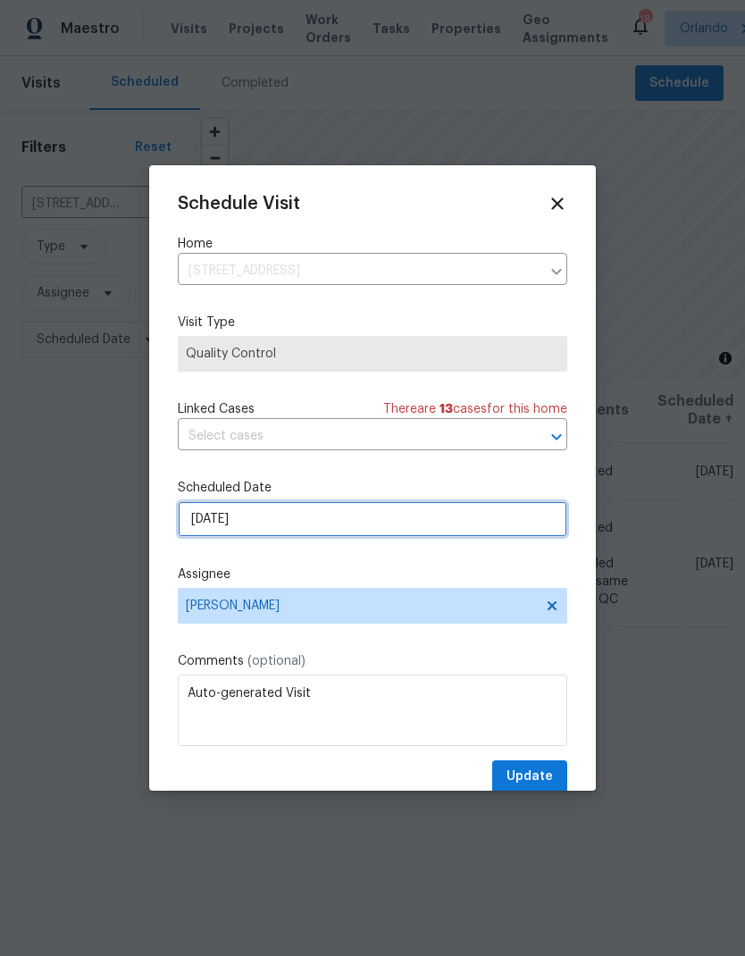
click at [452, 507] on input "[DATE]" at bounding box center [373, 519] width 390 height 36
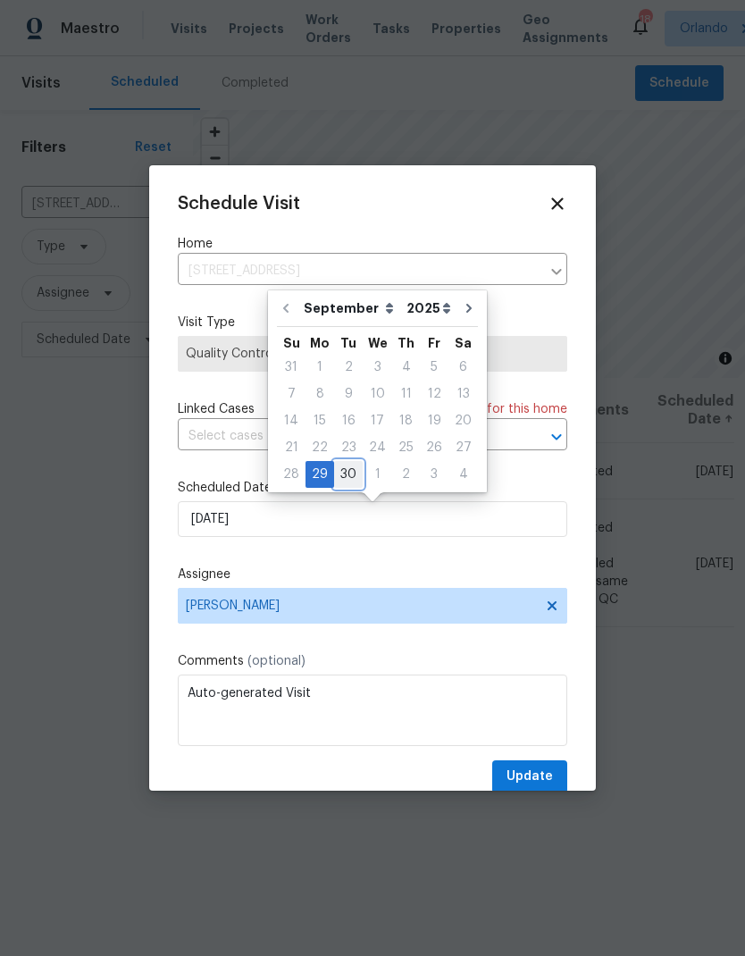
click at [353, 471] on div "30" at bounding box center [348, 474] width 29 height 25
type input "9/30/2025"
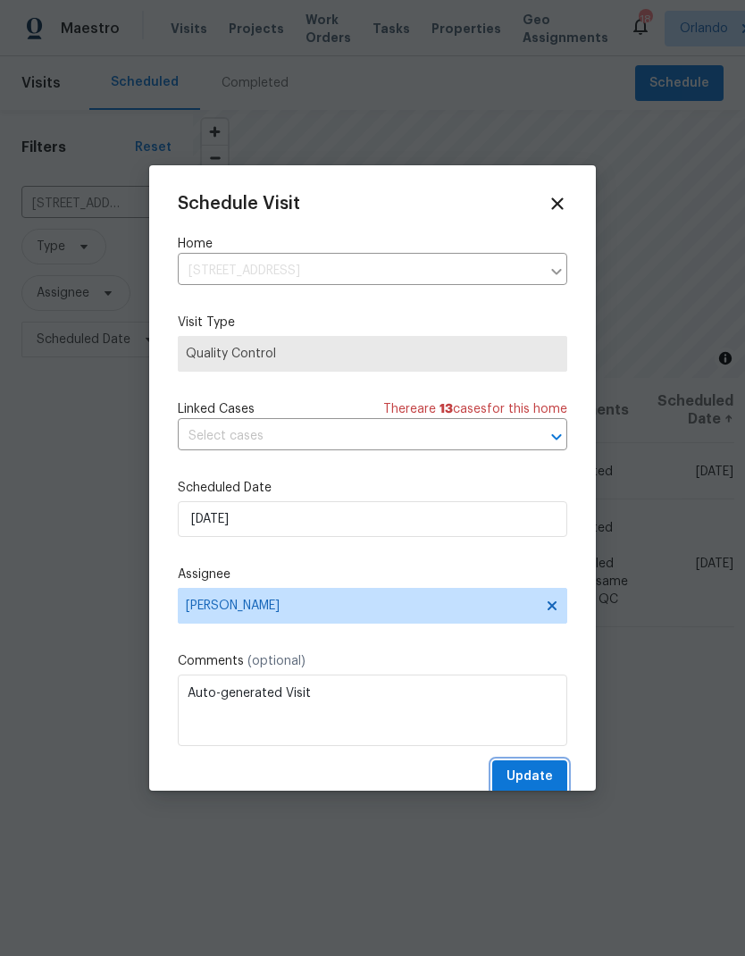
click at [550, 779] on span "Update" at bounding box center [530, 777] width 46 height 22
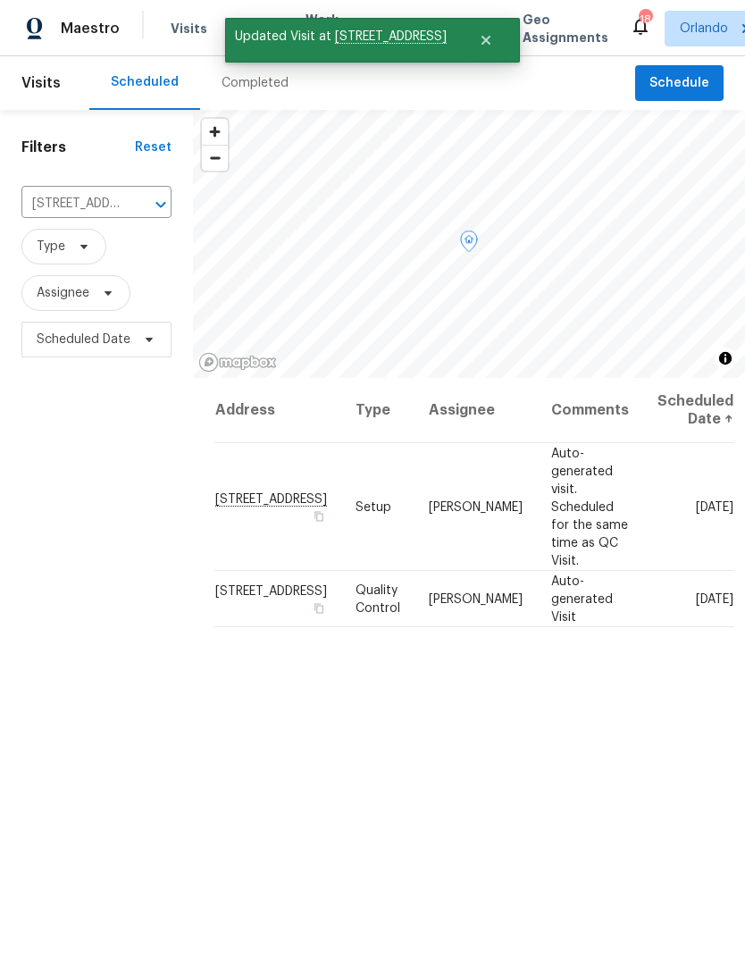
click at [0, 0] on icon at bounding box center [0, 0] width 0 height 0
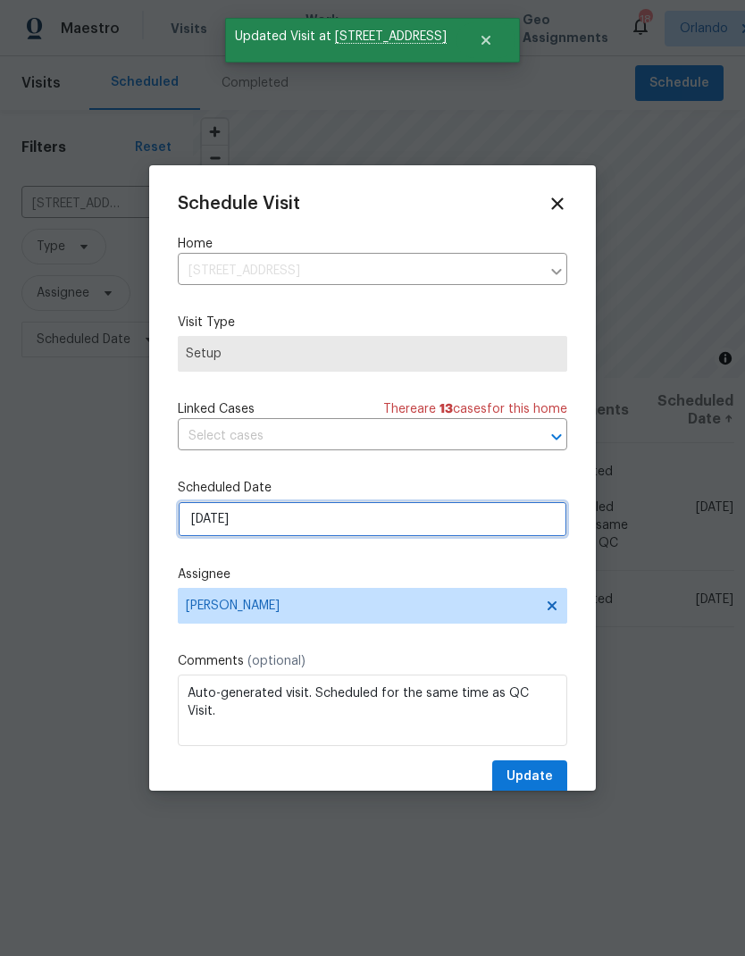
click at [404, 530] on input "[DATE]" at bounding box center [373, 519] width 390 height 36
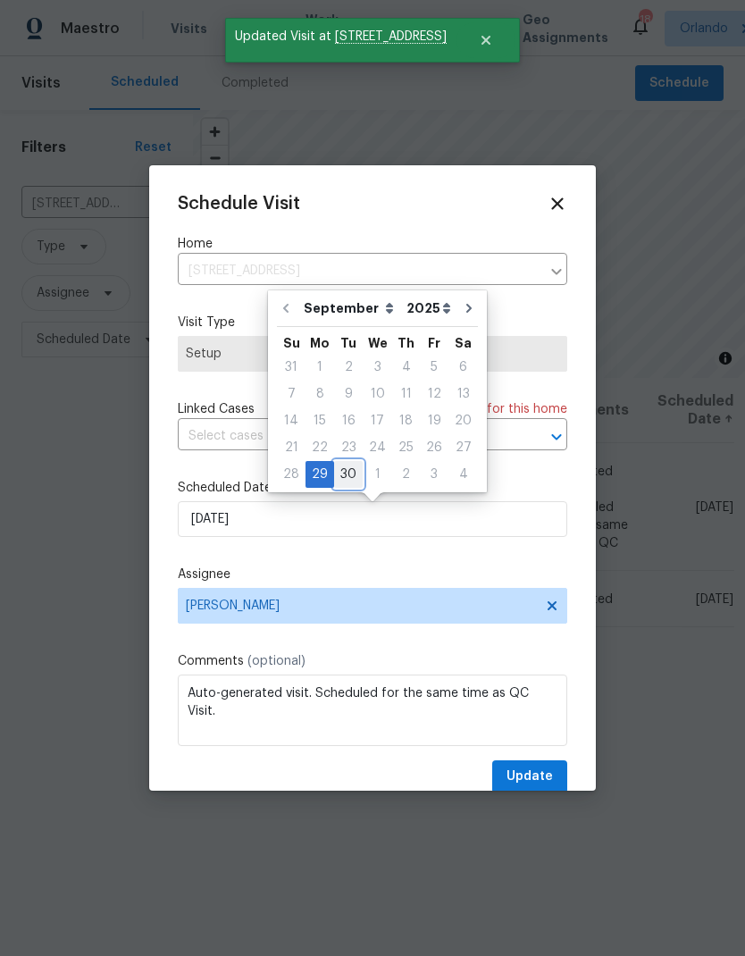
click at [348, 474] on div "30" at bounding box center [348, 474] width 29 height 25
type input "9/30/2025"
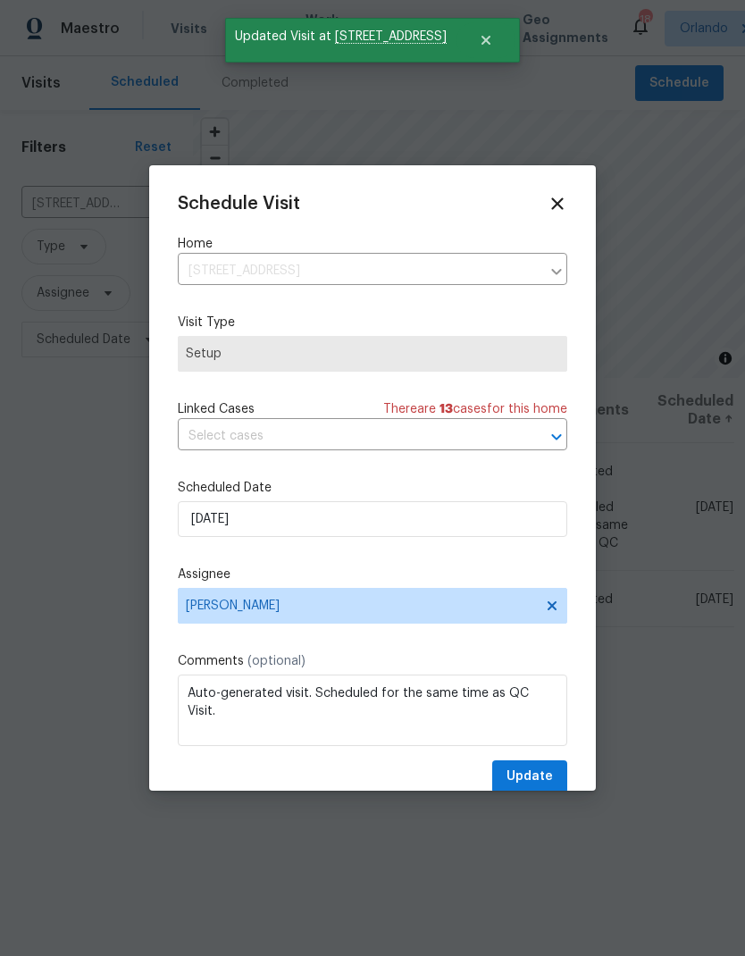
click at [532, 776] on span "Update" at bounding box center [530, 777] width 46 height 22
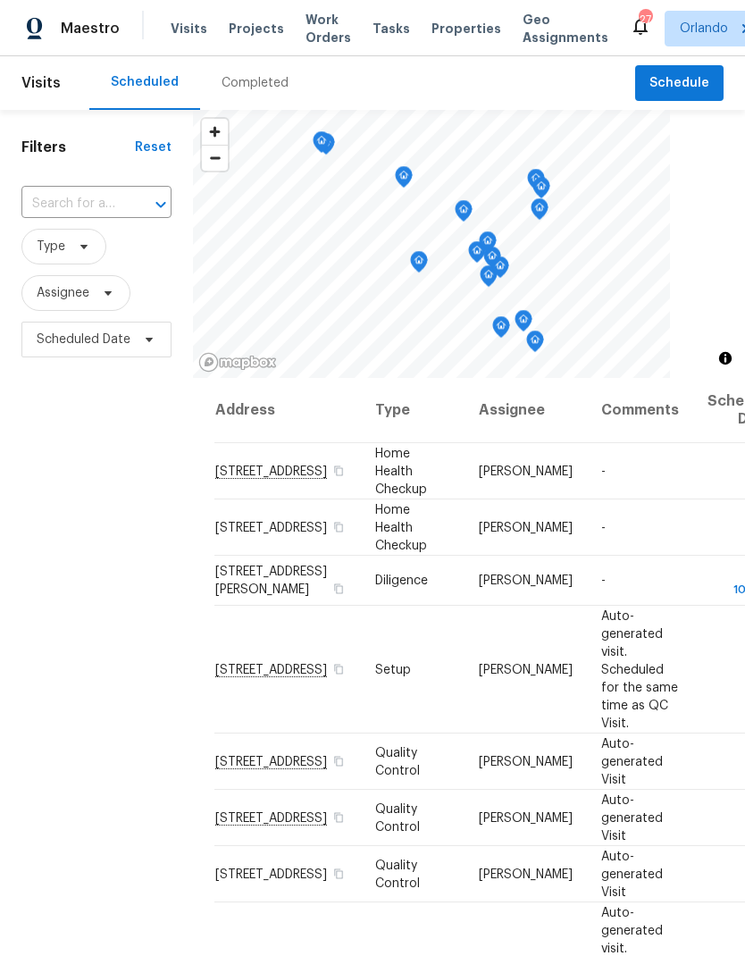
click at [120, 194] on input "text" at bounding box center [71, 204] width 100 height 28
type input "7813"
click at [153, 261] on li "7813 Myrtle Oak Ln, Kissimmee, FL 34747" at bounding box center [95, 246] width 149 height 30
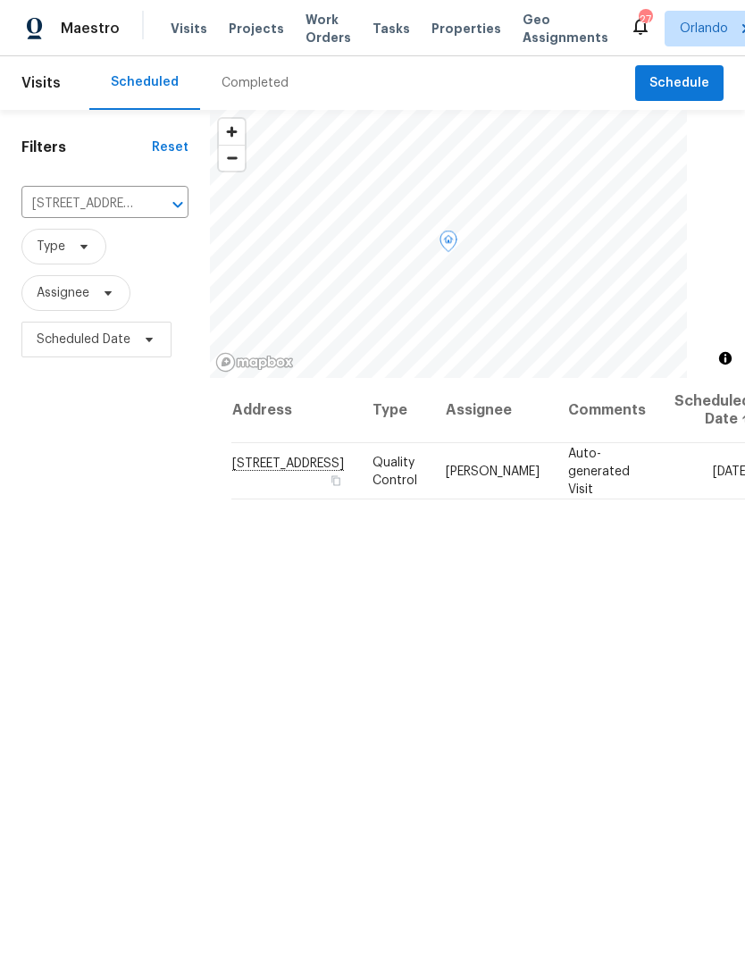
click at [0, 0] on icon at bounding box center [0, 0] width 0 height 0
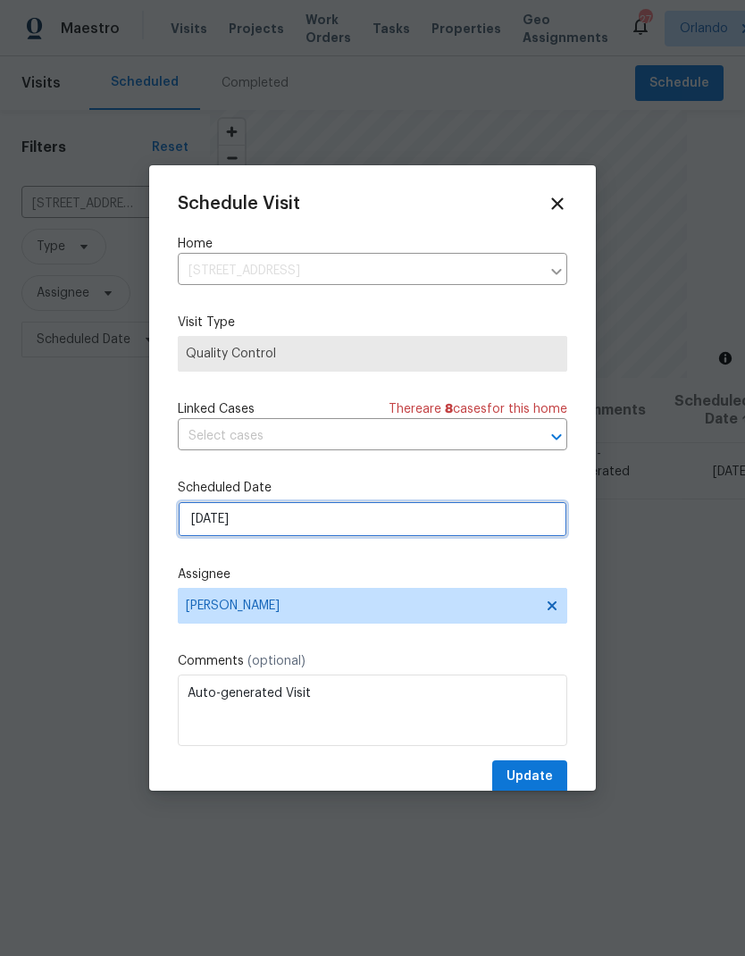
click at [423, 515] on input "10/4/2025" at bounding box center [373, 519] width 390 height 36
select select "9"
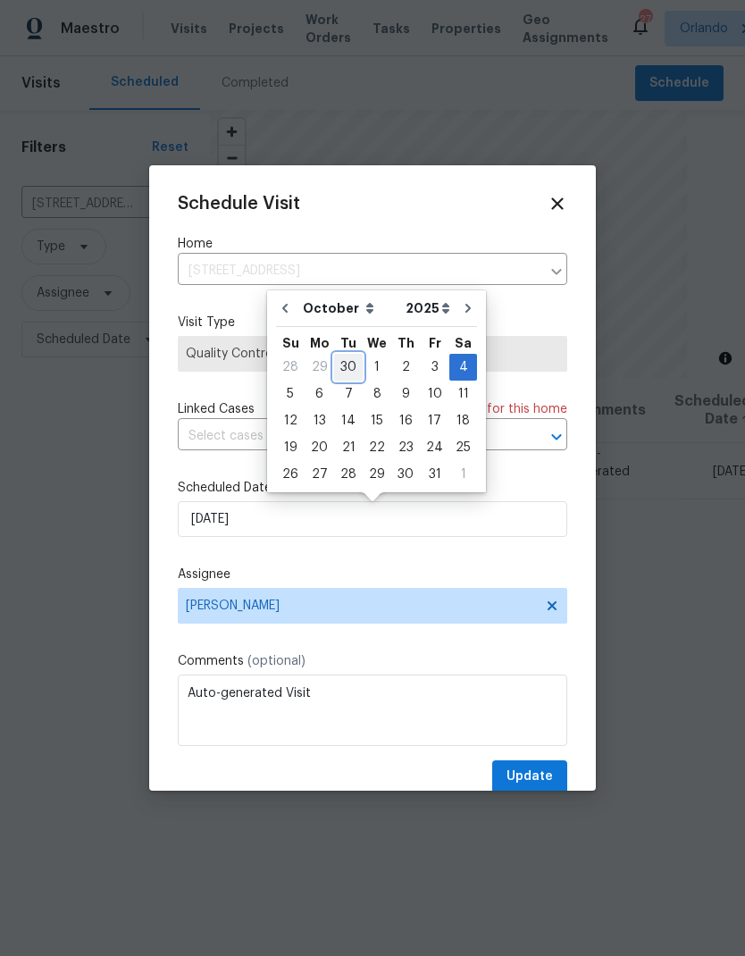
click at [342, 368] on div "30" at bounding box center [348, 367] width 29 height 25
type input "9/30/2025"
select select "8"
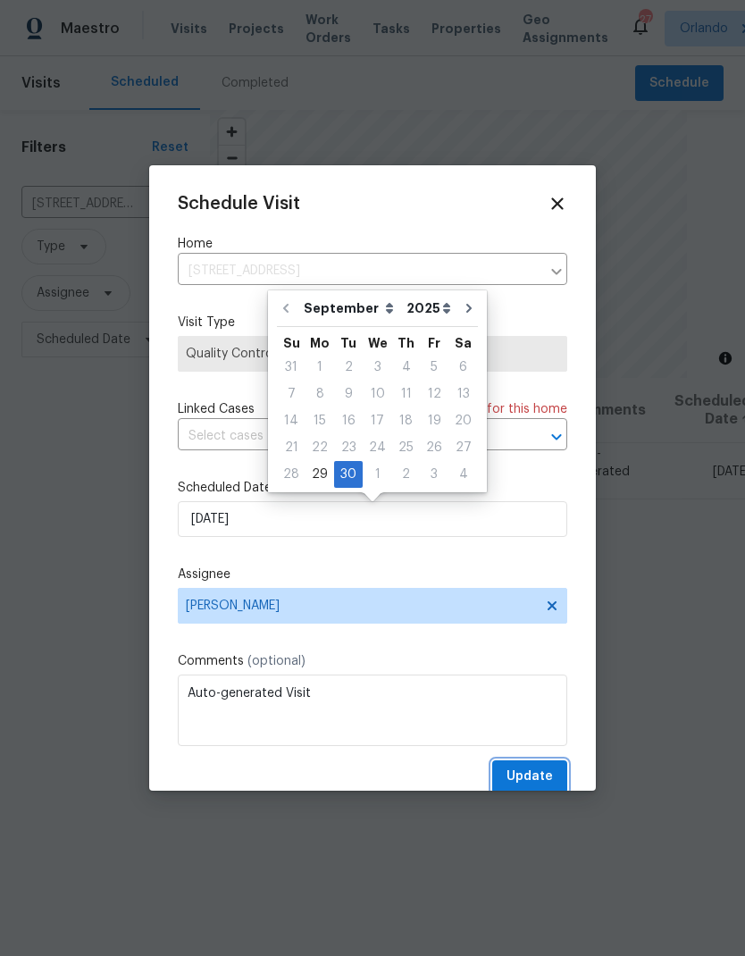
click at [546, 766] on button "Update" at bounding box center [529, 776] width 75 height 33
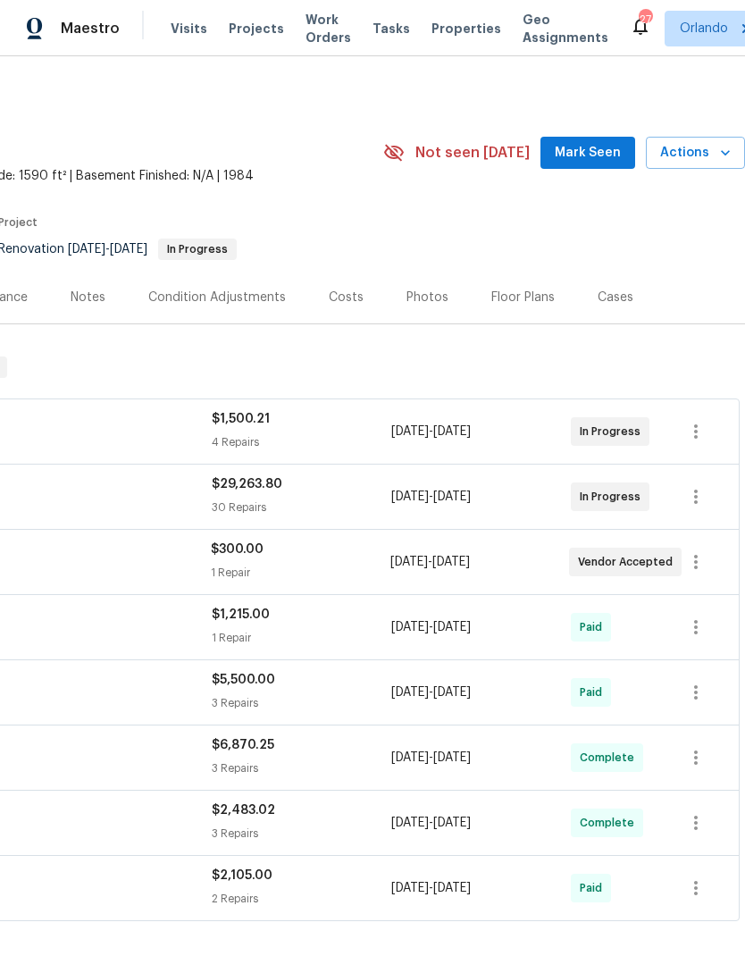
scroll to position [0, 264]
click at [601, 162] on span "Mark Seen" at bounding box center [588, 153] width 66 height 22
click at [681, 166] on button "Actions" at bounding box center [695, 153] width 99 height 33
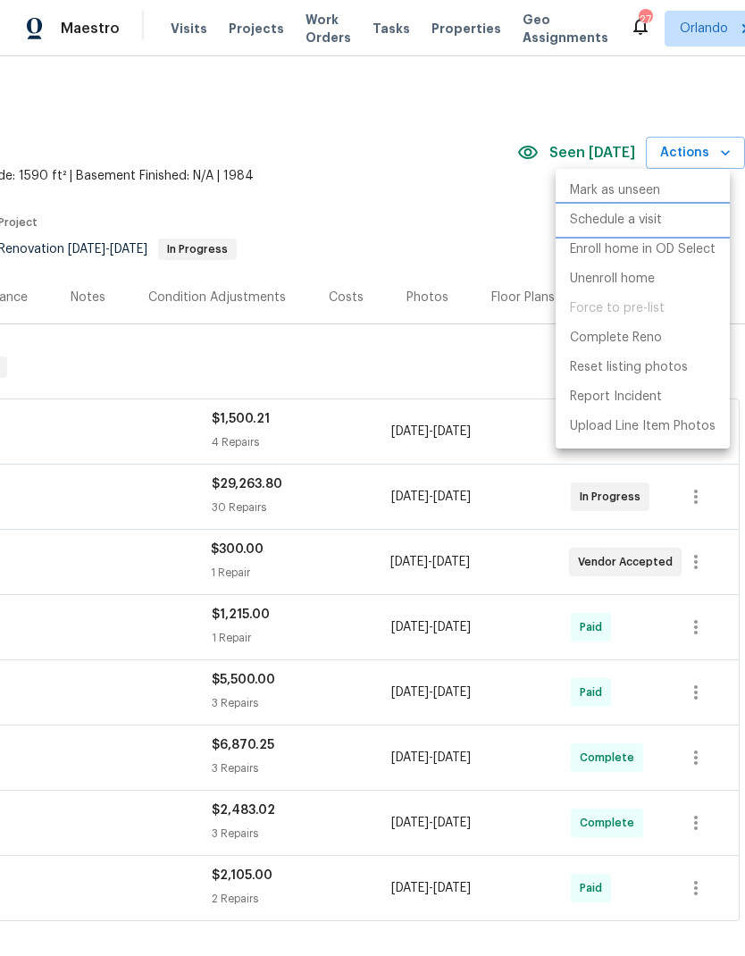
click at [646, 224] on p "Schedule a visit" at bounding box center [616, 220] width 92 height 19
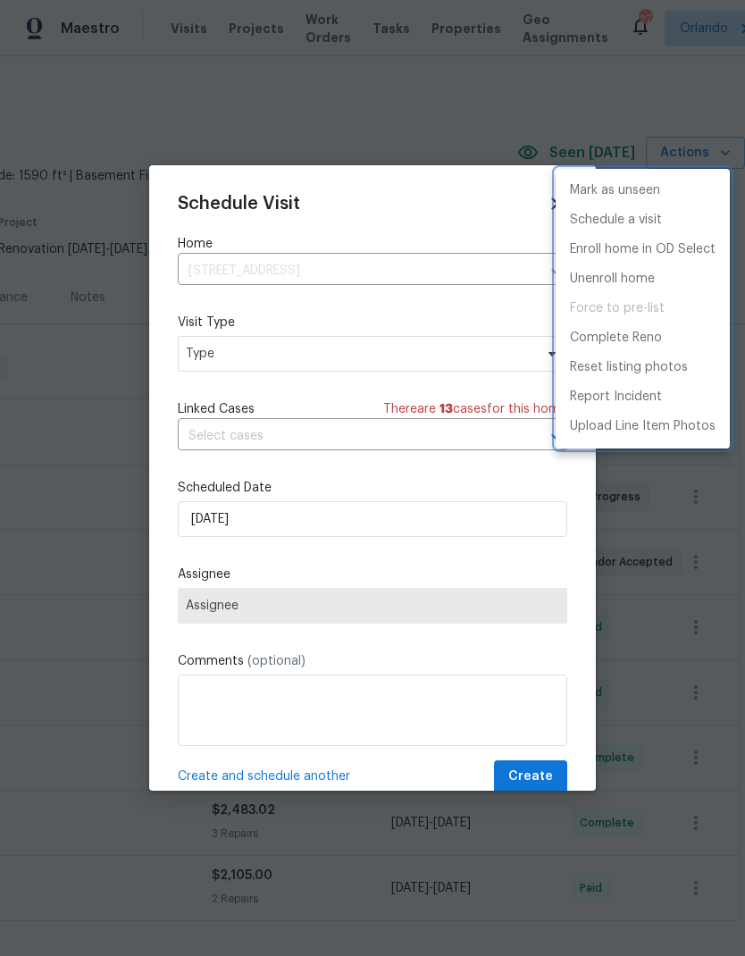
click at [446, 358] on div at bounding box center [372, 478] width 745 height 956
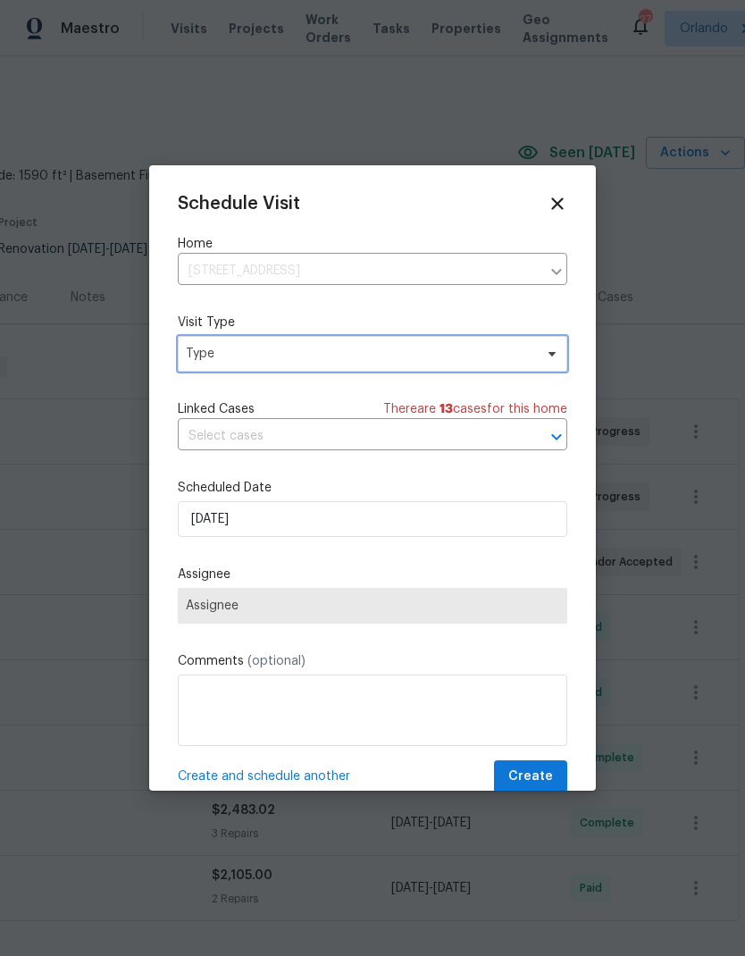
click at [485, 349] on span "Type" at bounding box center [360, 354] width 348 height 18
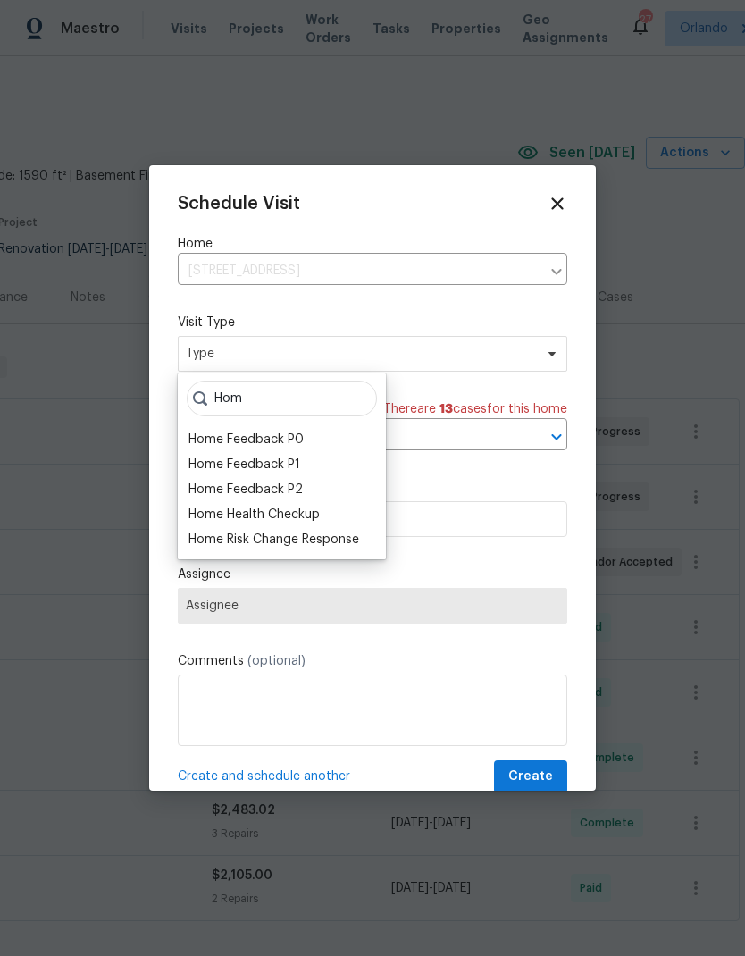
type input "Hom"
click at [306, 520] on div "Home Health Checkup" at bounding box center [254, 515] width 131 height 18
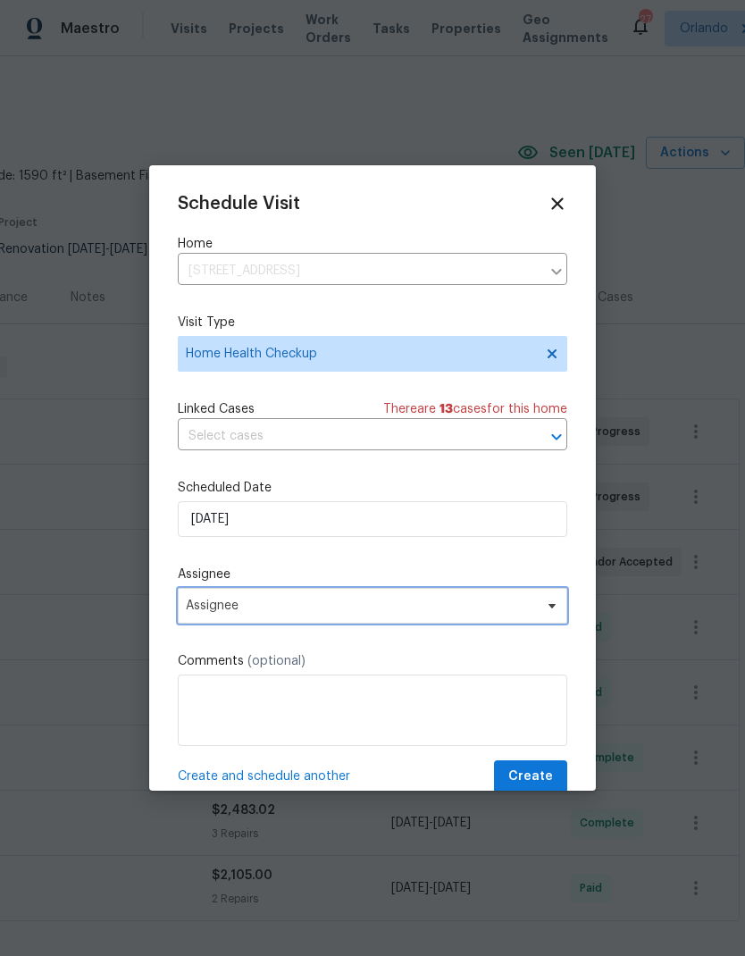
click at [499, 605] on span "Assignee" at bounding box center [361, 606] width 350 height 14
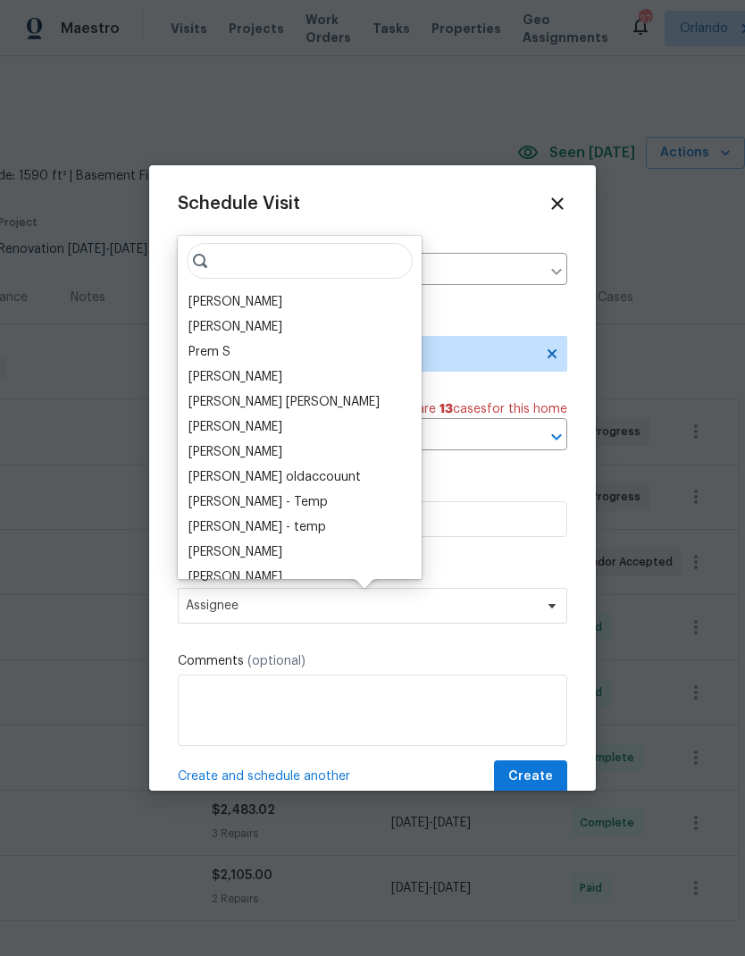
click at [250, 304] on div "[PERSON_NAME]" at bounding box center [236, 302] width 94 height 18
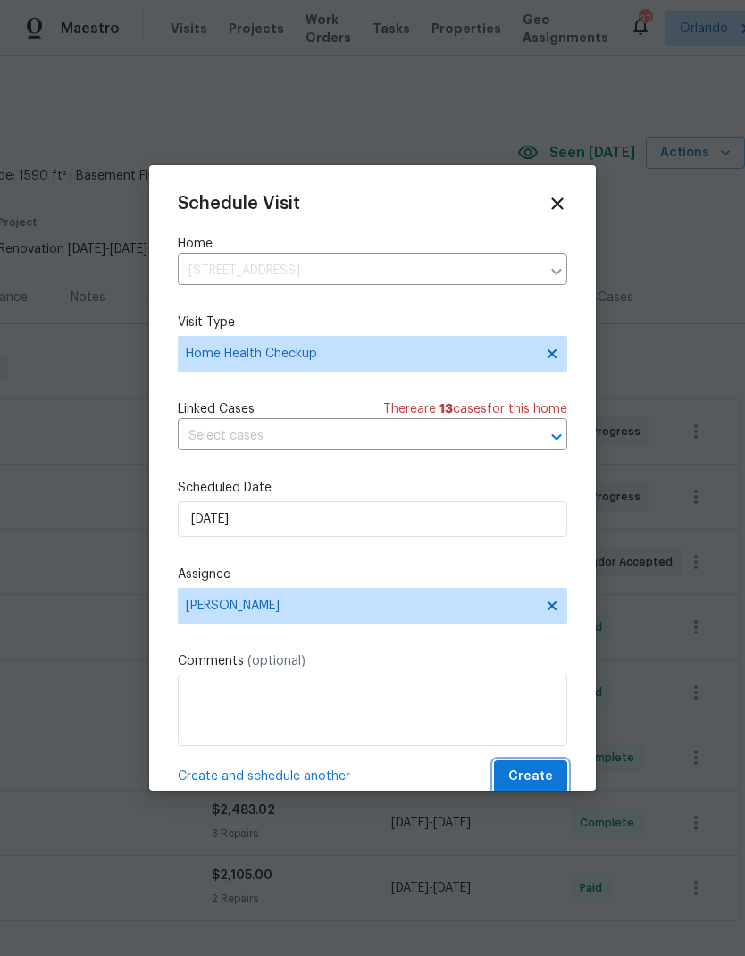
click at [553, 779] on button "Create" at bounding box center [530, 776] width 73 height 33
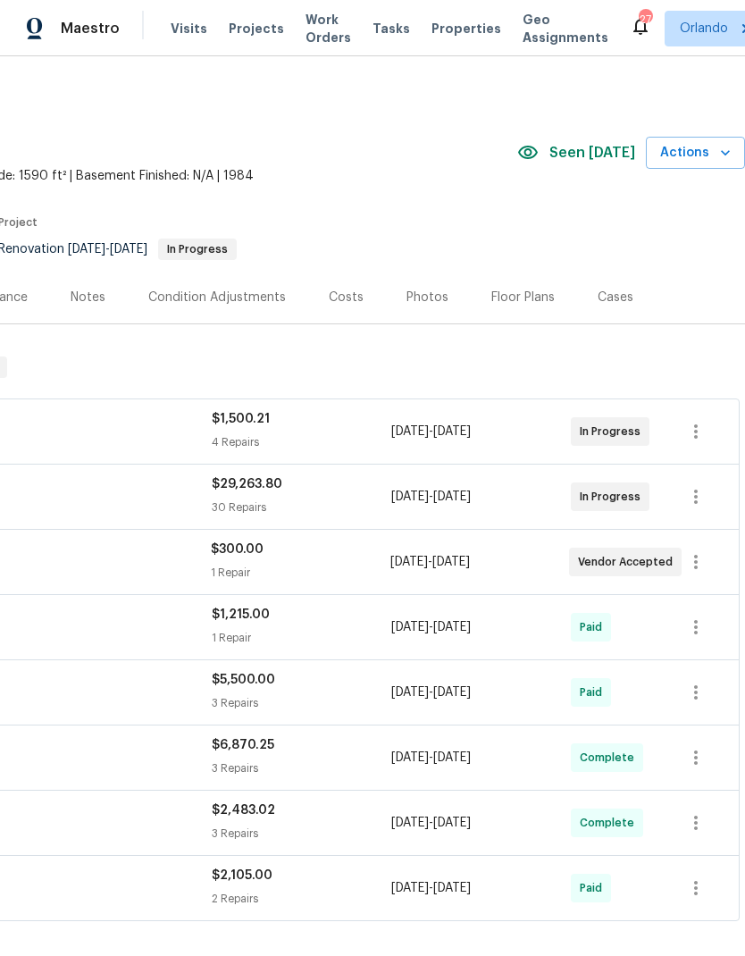
click at [719, 153] on icon "button" at bounding box center [726, 153] width 18 height 18
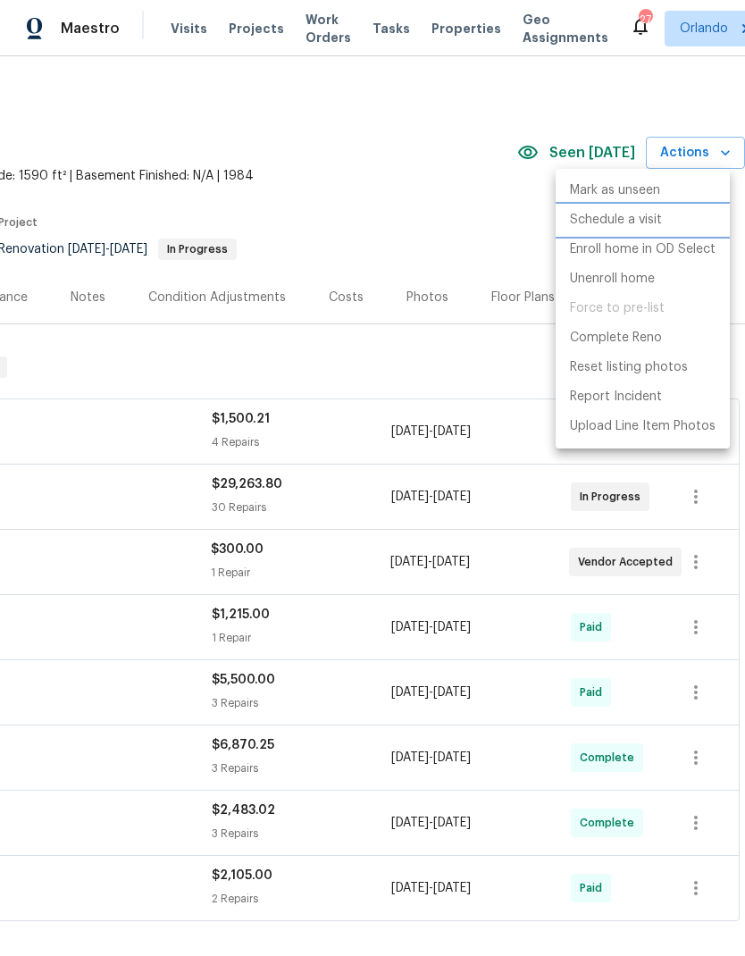
click at [647, 221] on p "Schedule a visit" at bounding box center [616, 220] width 92 height 19
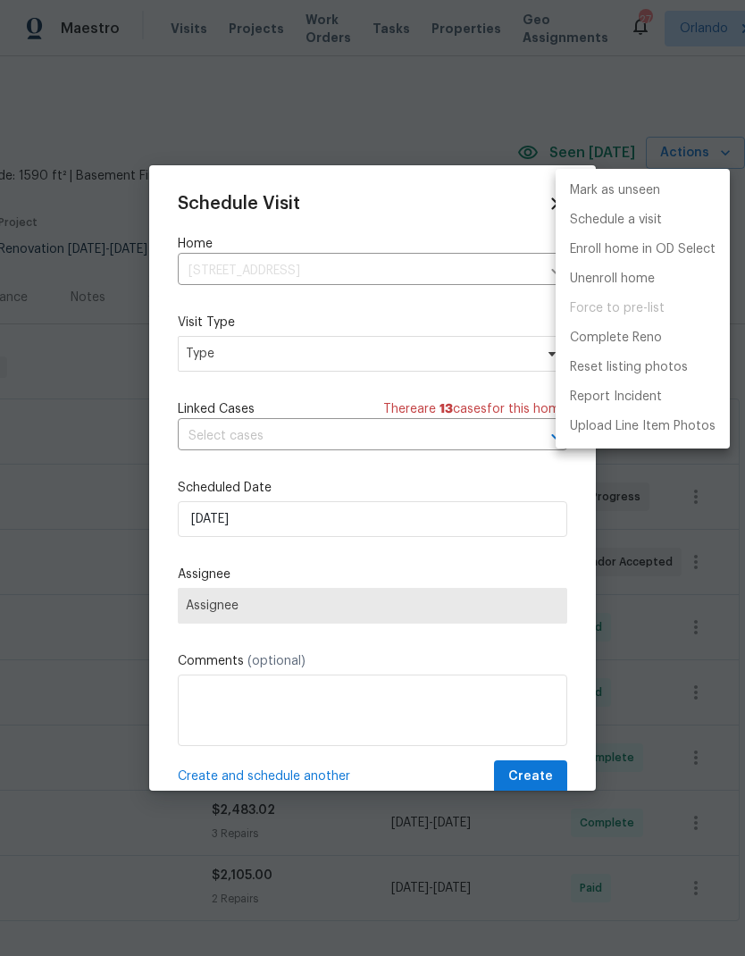
click at [415, 357] on div at bounding box center [372, 478] width 745 height 956
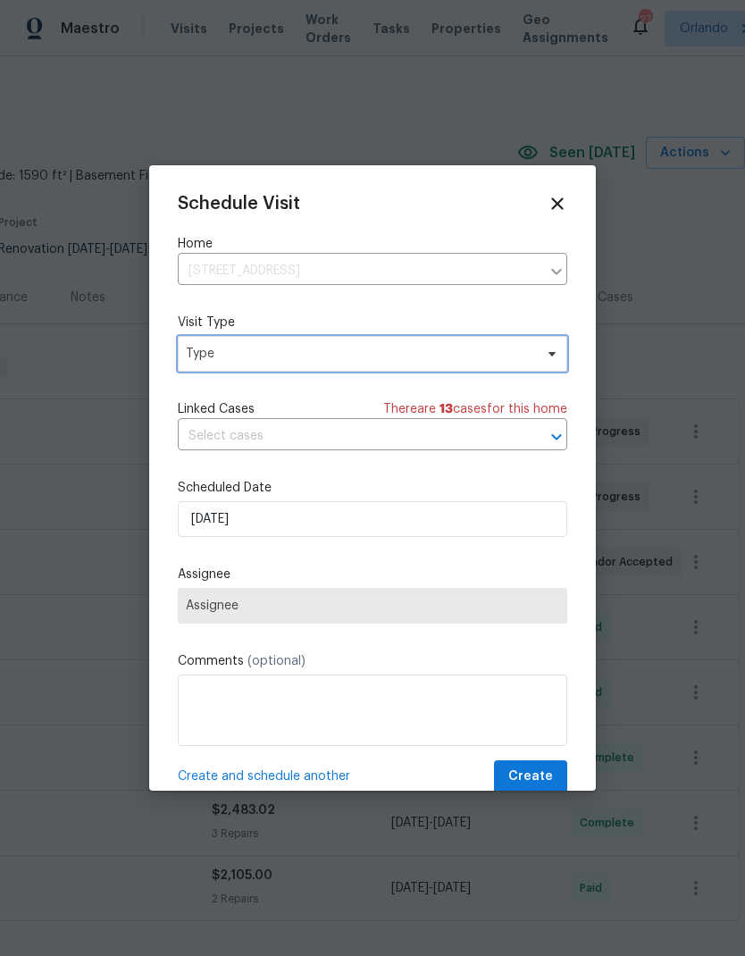
click at [524, 363] on span "Type" at bounding box center [360, 354] width 348 height 18
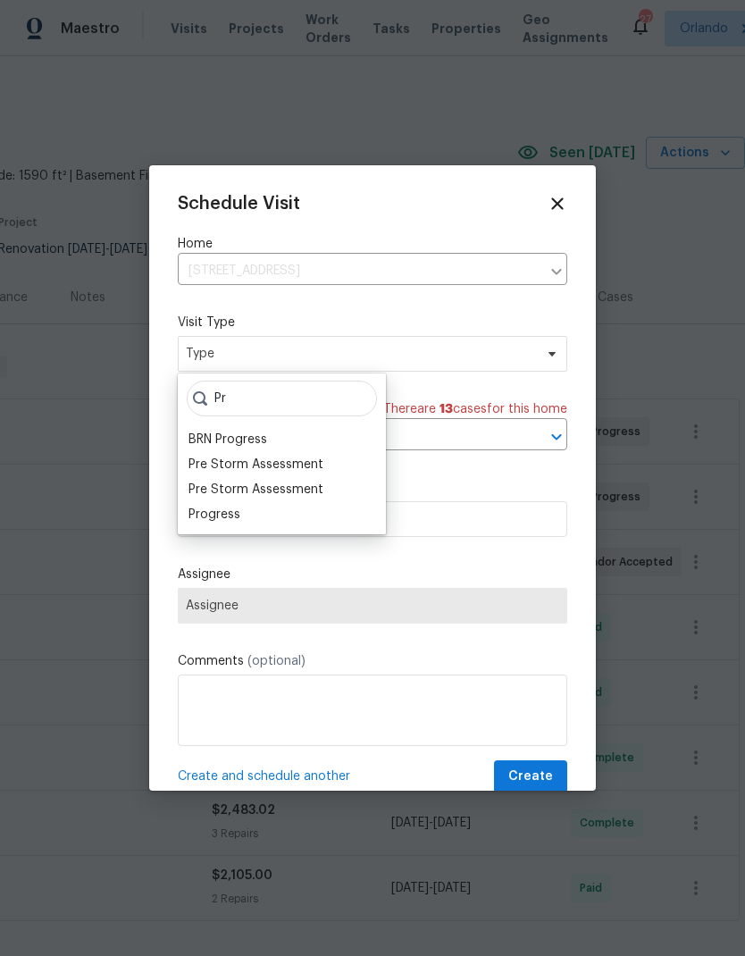
type input "Pr"
click at [229, 509] on div "Progress" at bounding box center [215, 515] width 52 height 18
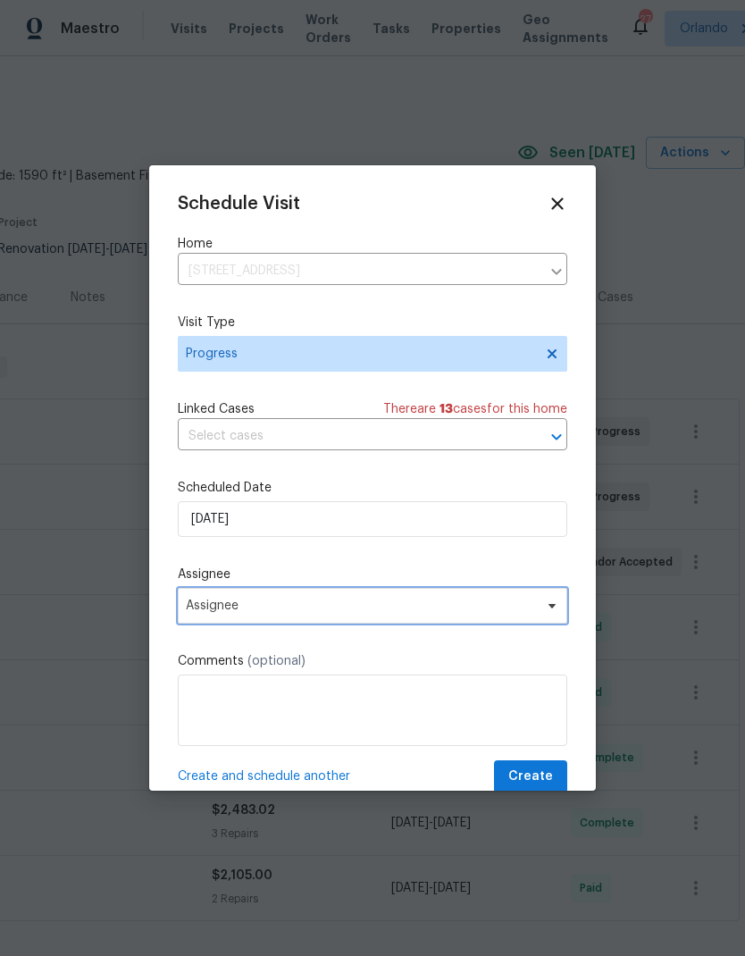
click at [489, 595] on span "Assignee" at bounding box center [373, 606] width 390 height 36
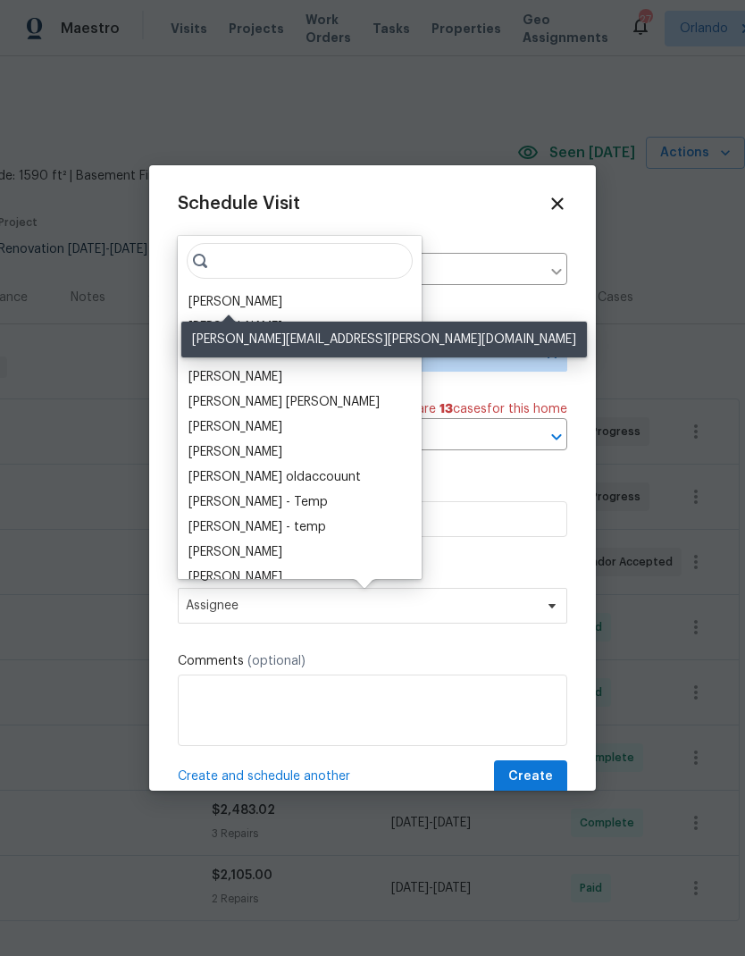
click at [250, 296] on div "[PERSON_NAME]" at bounding box center [236, 302] width 94 height 18
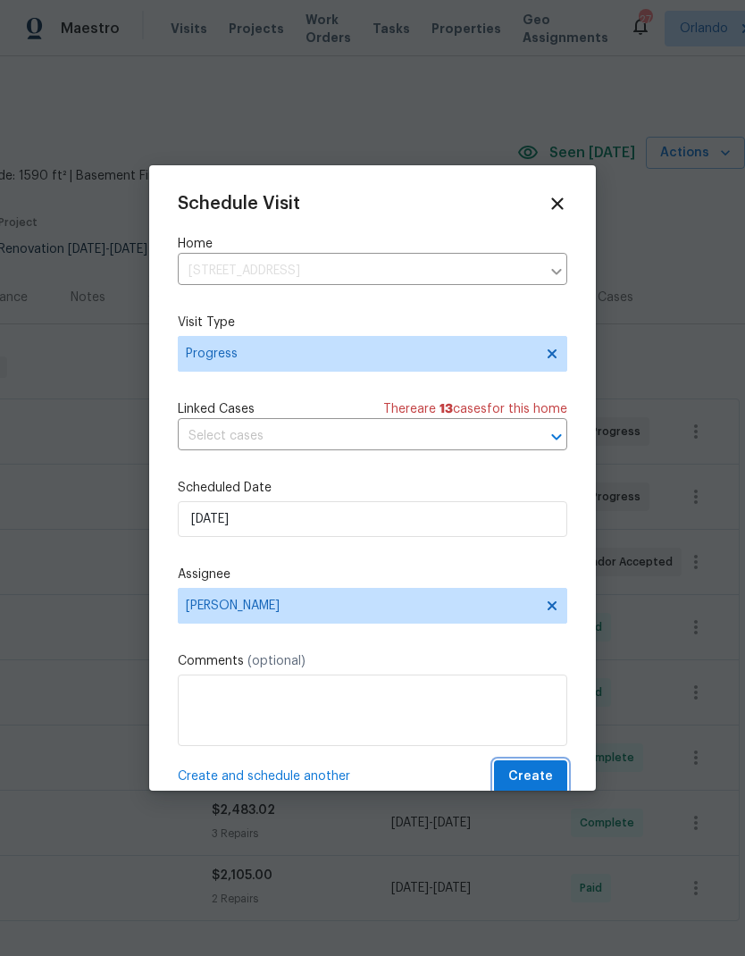
click at [543, 778] on span "Create" at bounding box center [530, 777] width 45 height 22
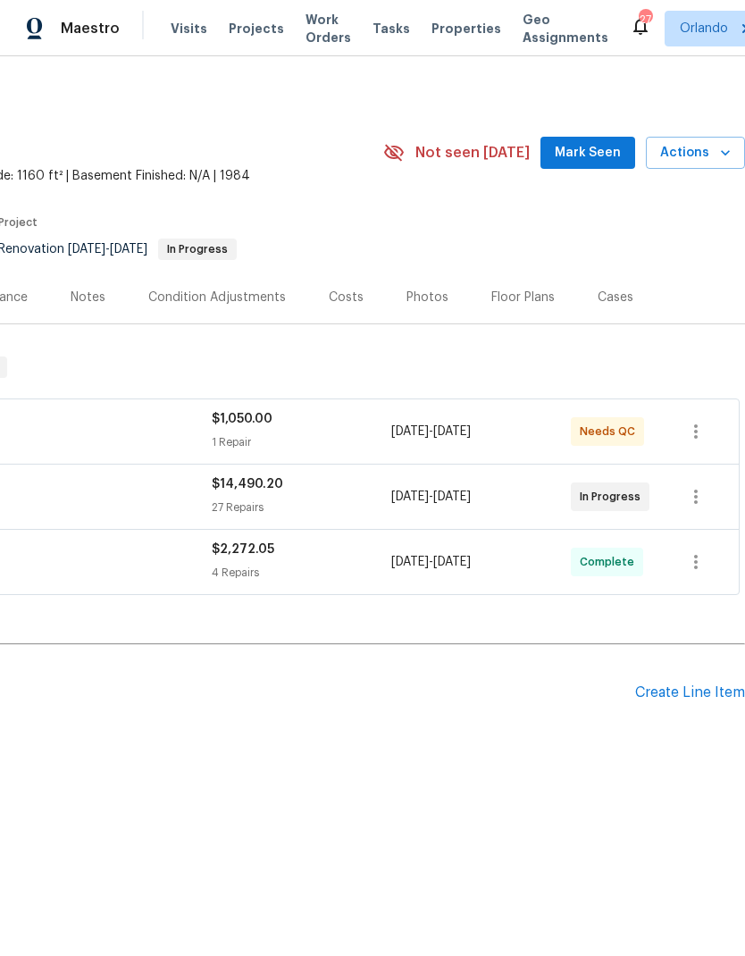
scroll to position [0, 264]
click at [590, 157] on span "Mark Seen" at bounding box center [588, 153] width 66 height 22
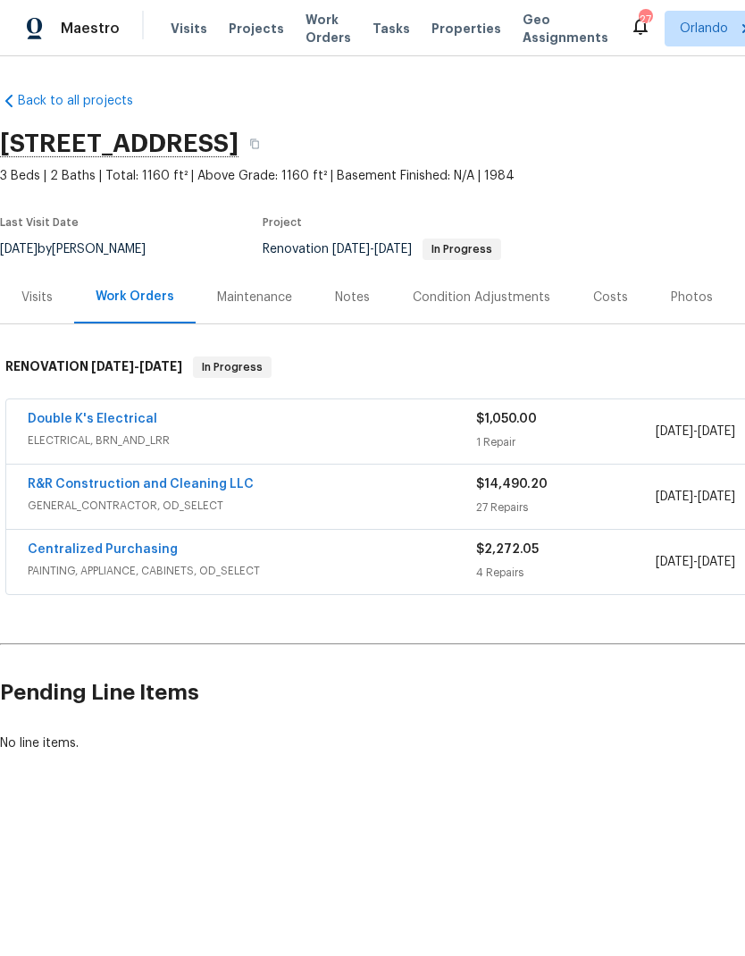
scroll to position [0, 0]
click at [116, 418] on link "Double K's Electrical" at bounding box center [93, 419] width 130 height 13
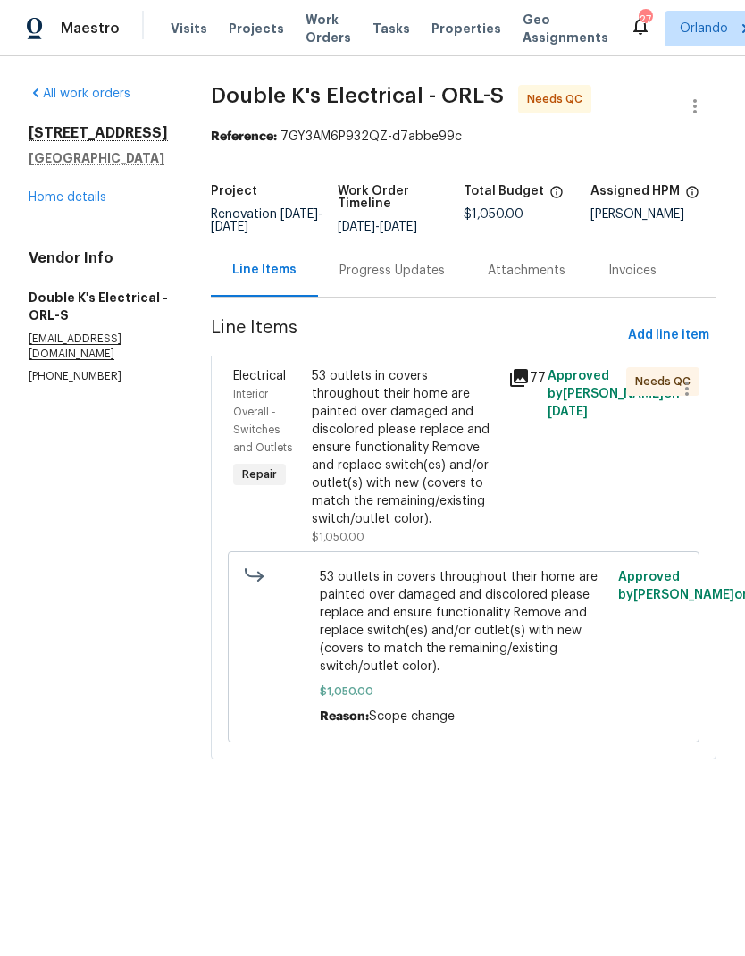
click at [416, 501] on div "53 outlets in covers throughout their home are painted over damaged and discolo…" at bounding box center [405, 447] width 186 height 161
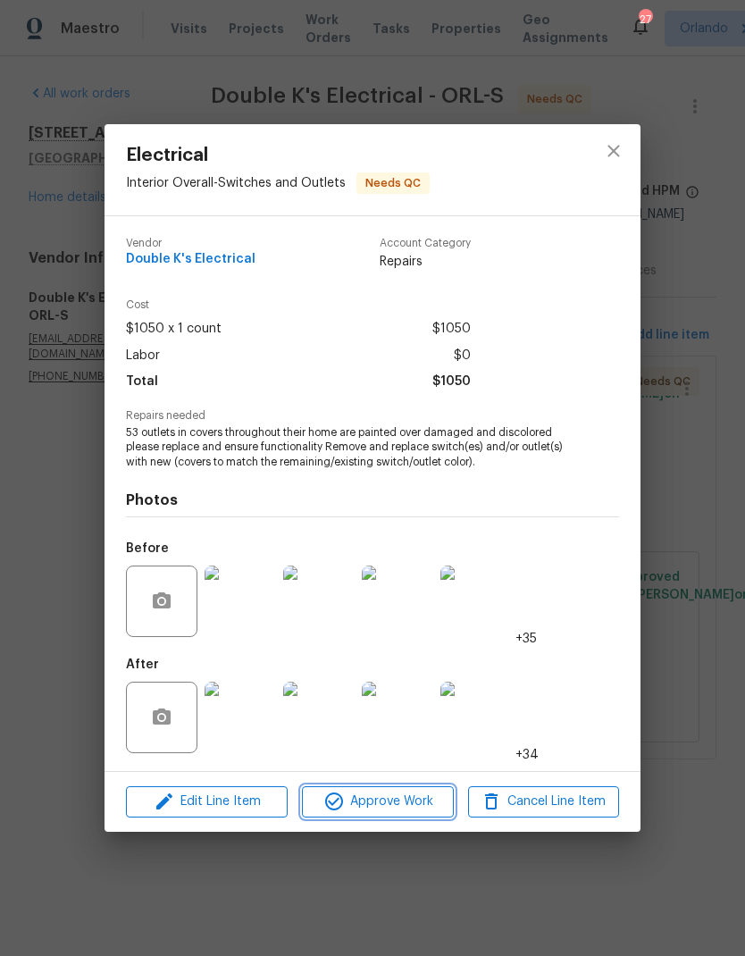
click at [420, 793] on span "Approve Work" at bounding box center [377, 802] width 140 height 22
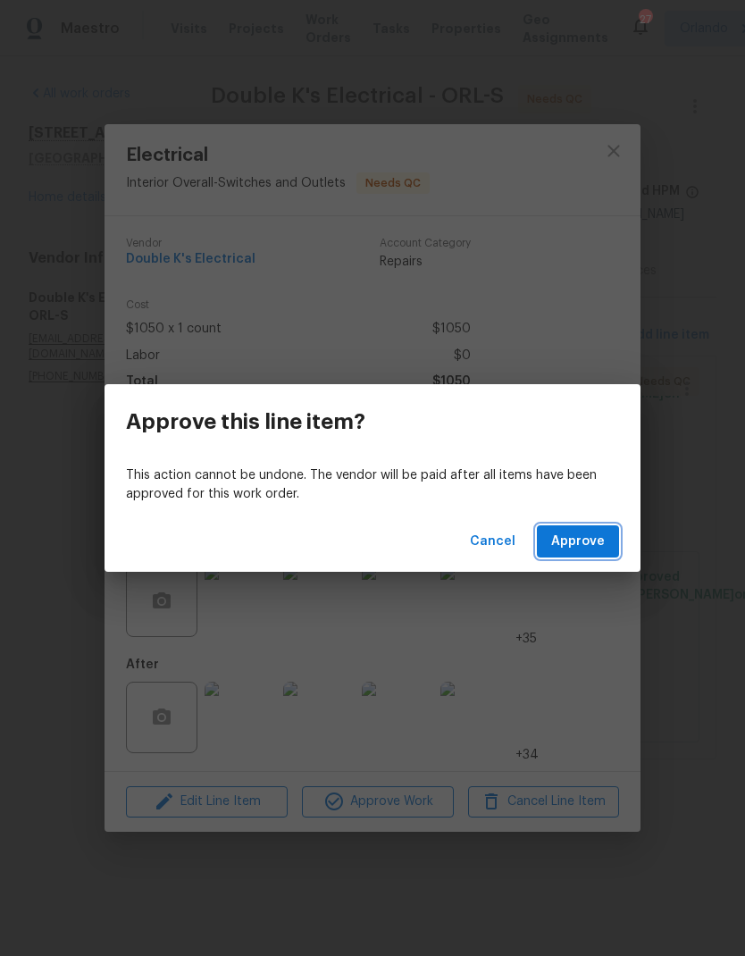
click at [591, 552] on button "Approve" at bounding box center [578, 541] width 82 height 33
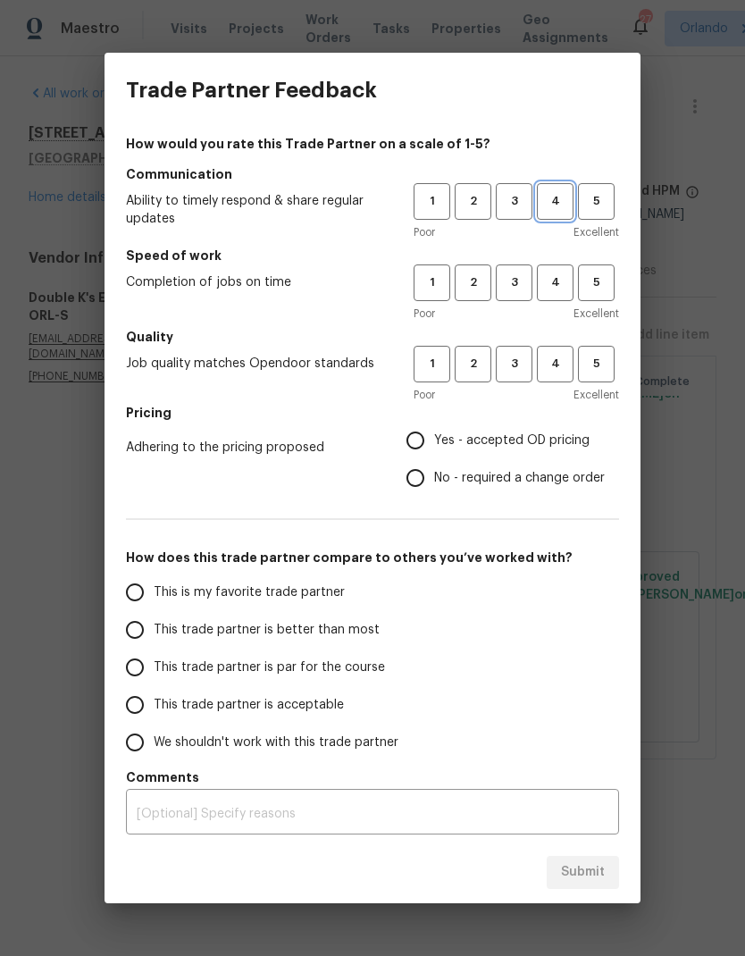
click at [556, 197] on span "4" at bounding box center [555, 201] width 33 height 21
click at [578, 268] on button "5" at bounding box center [596, 282] width 37 height 37
click at [576, 343] on h5 "Quality" at bounding box center [372, 337] width 493 height 18
click at [548, 284] on span "4" at bounding box center [555, 283] width 33 height 21
click at [560, 358] on span "4" at bounding box center [555, 364] width 33 height 21
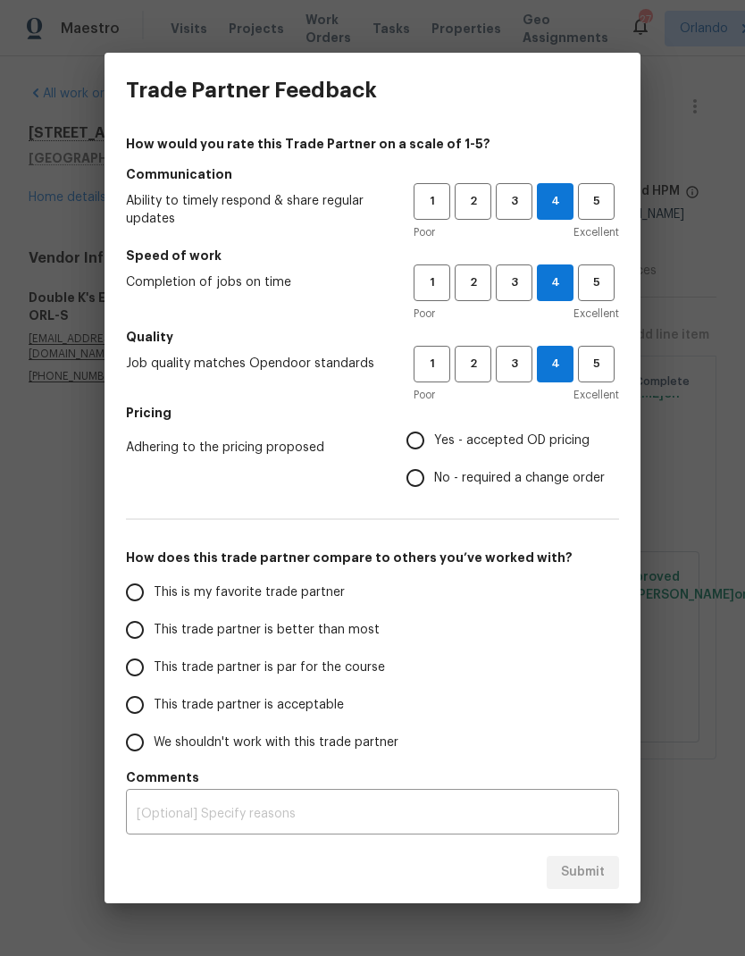
click at [455, 444] on span "Yes - accepted OD pricing" at bounding box center [511, 441] width 155 height 19
click at [434, 444] on input "Yes - accepted OD pricing" at bounding box center [416, 441] width 38 height 38
radio input "true"
click at [336, 592] on span "This is my favorite trade partner" at bounding box center [249, 592] width 191 height 19
click at [154, 592] on input "This is my favorite trade partner" at bounding box center [135, 593] width 38 height 38
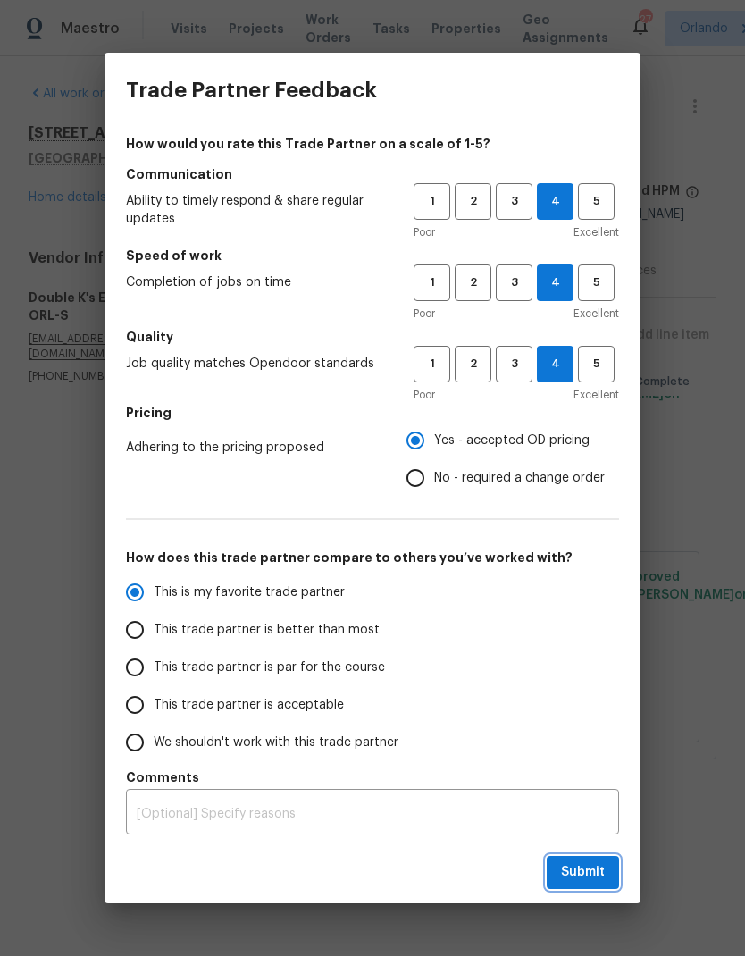
click at [591, 872] on span "Submit" at bounding box center [583, 872] width 44 height 22
radio input "true"
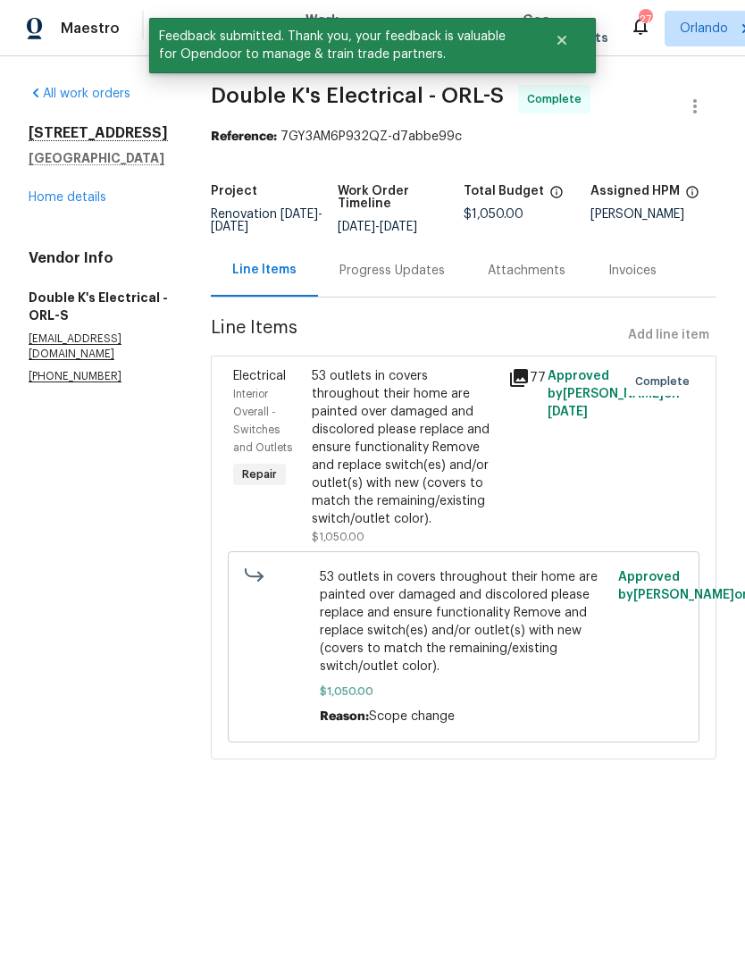
click at [90, 202] on link "Home details" at bounding box center [68, 197] width 78 height 13
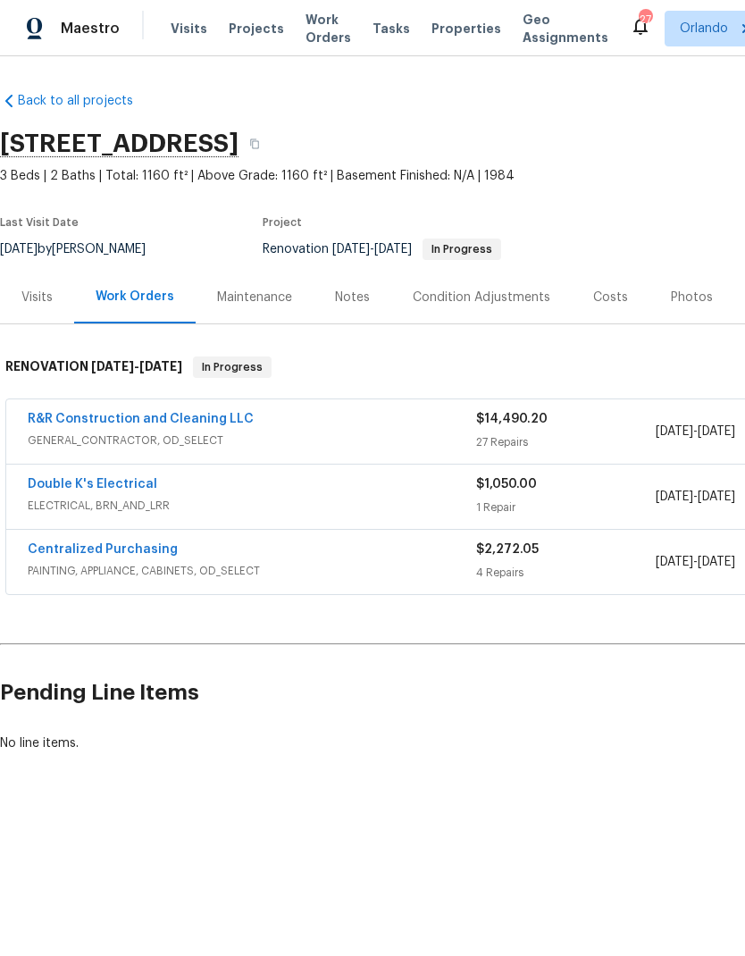
click at [211, 417] on link "R&R Construction and Cleaning LLC" at bounding box center [141, 419] width 226 height 13
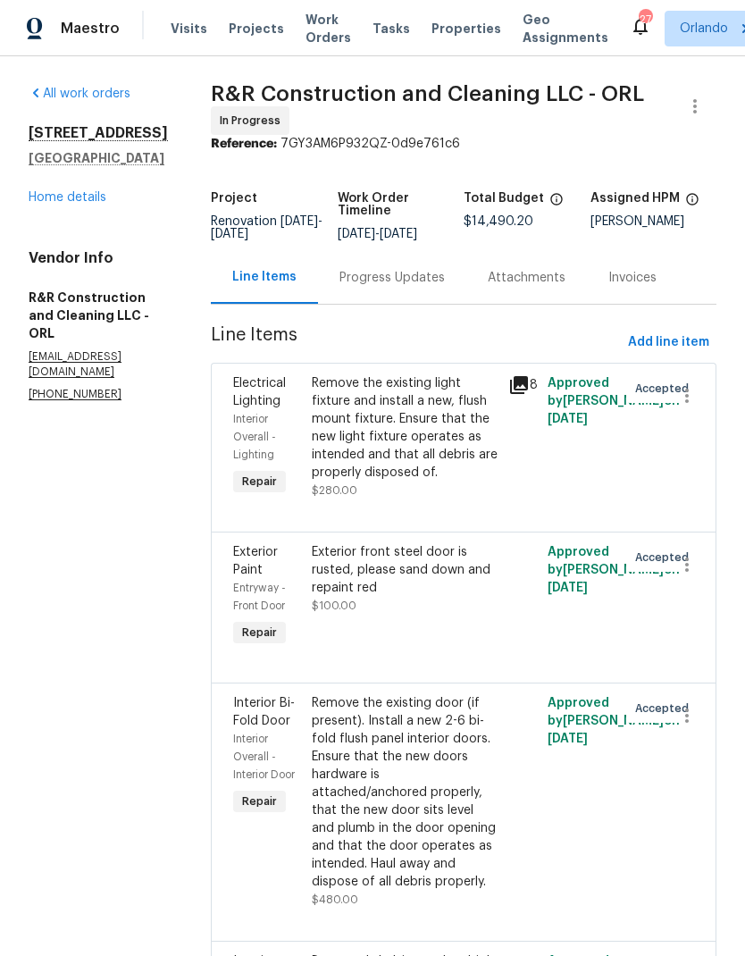
click at [94, 203] on link "Home details" at bounding box center [68, 197] width 78 height 13
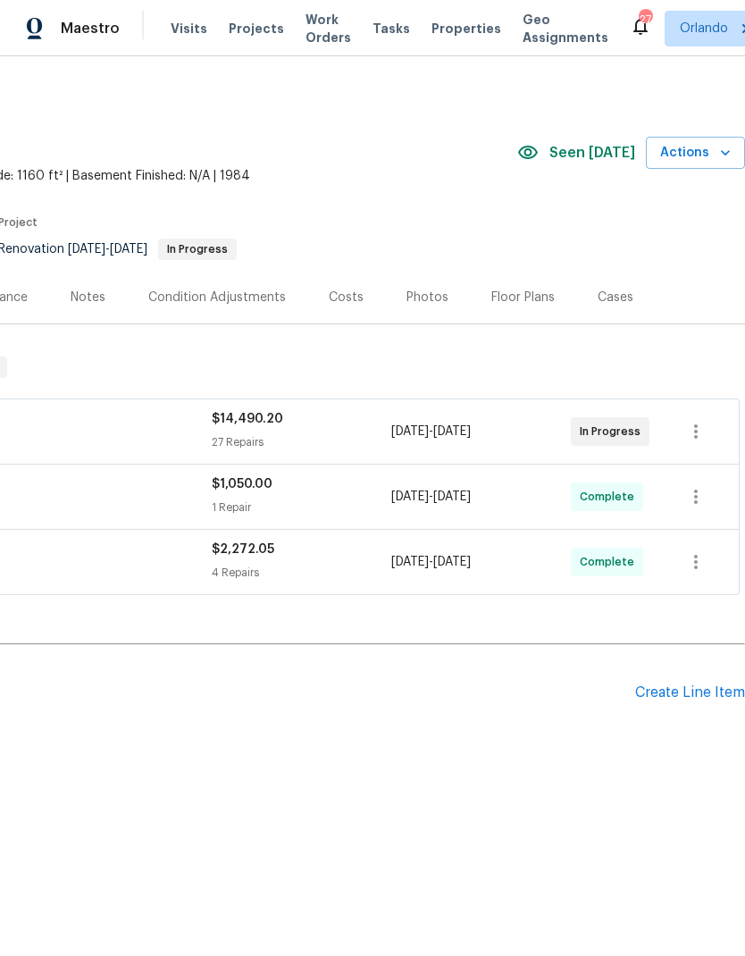
scroll to position [0, 264]
click at [714, 180] on div "[STREET_ADDRESS] 3 Beds | 2 Baths | Total: 1160 ft² | Above Grade: 1160 ft² | B…" at bounding box center [241, 153] width 1010 height 64
click at [715, 164] on button "Actions" at bounding box center [695, 153] width 99 height 33
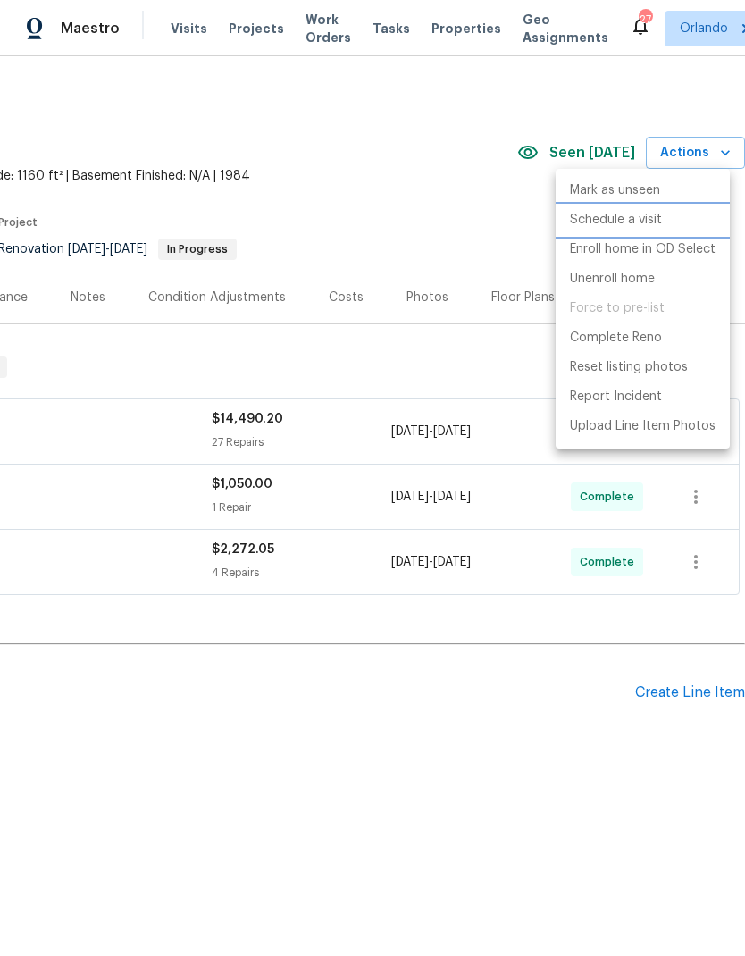
click at [647, 222] on p "Schedule a visit" at bounding box center [616, 220] width 92 height 19
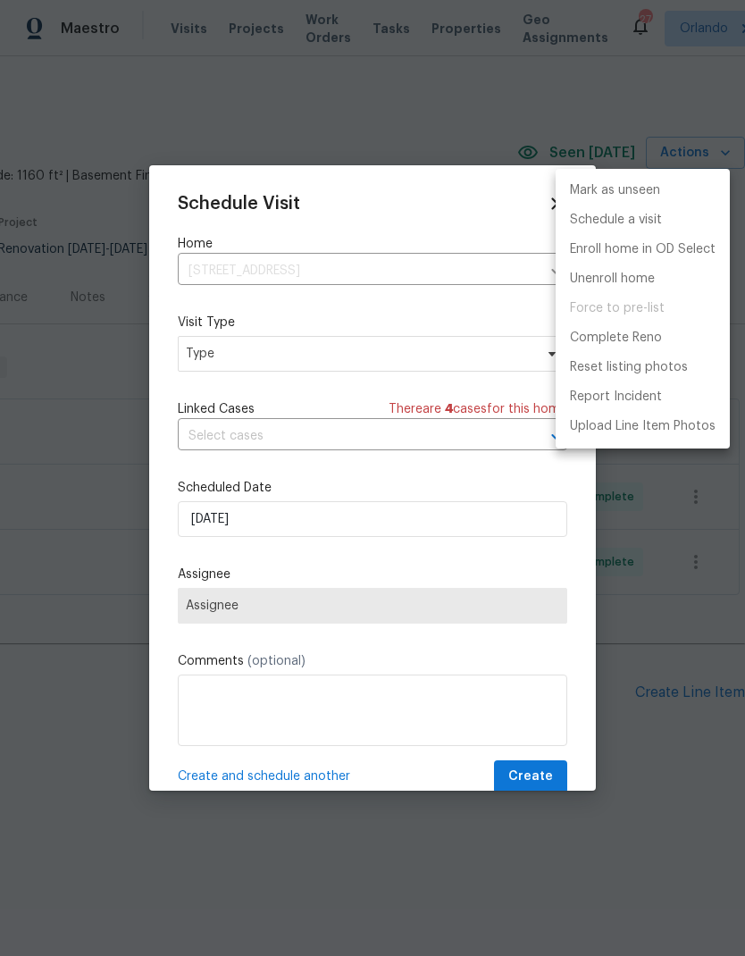
click at [456, 362] on div at bounding box center [372, 478] width 745 height 956
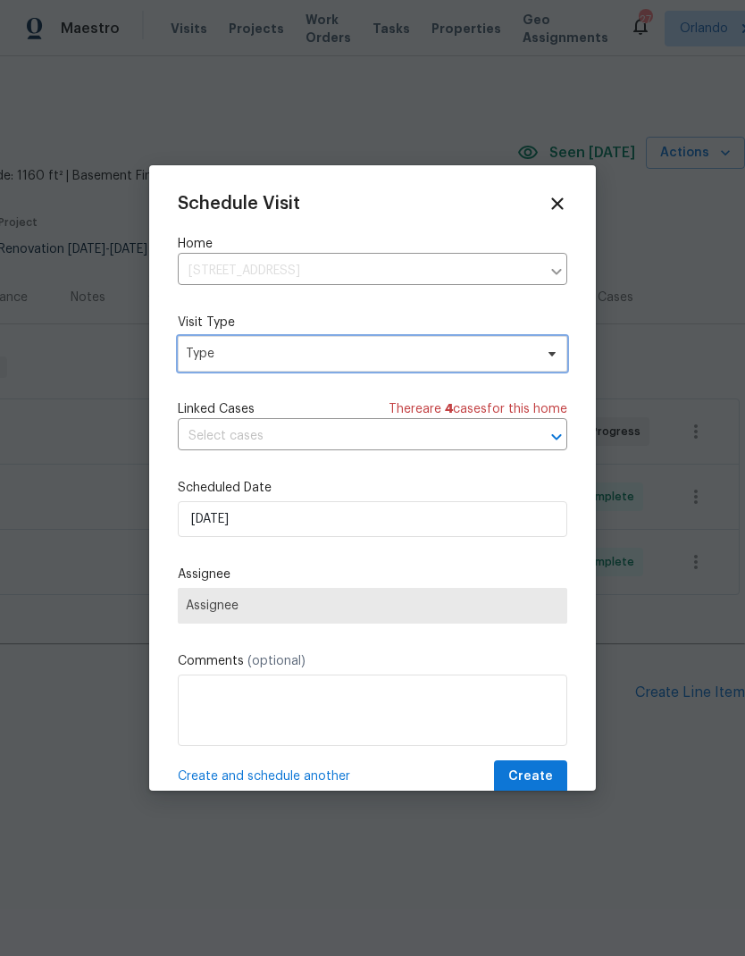
click at [524, 341] on span "Type" at bounding box center [373, 354] width 390 height 36
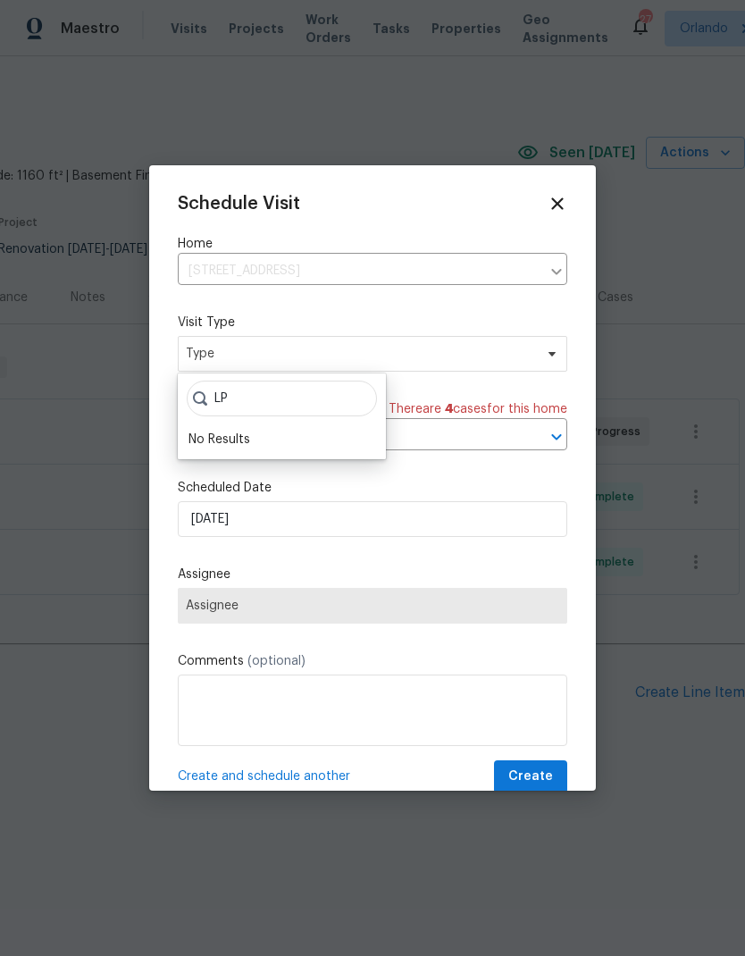
type input "L"
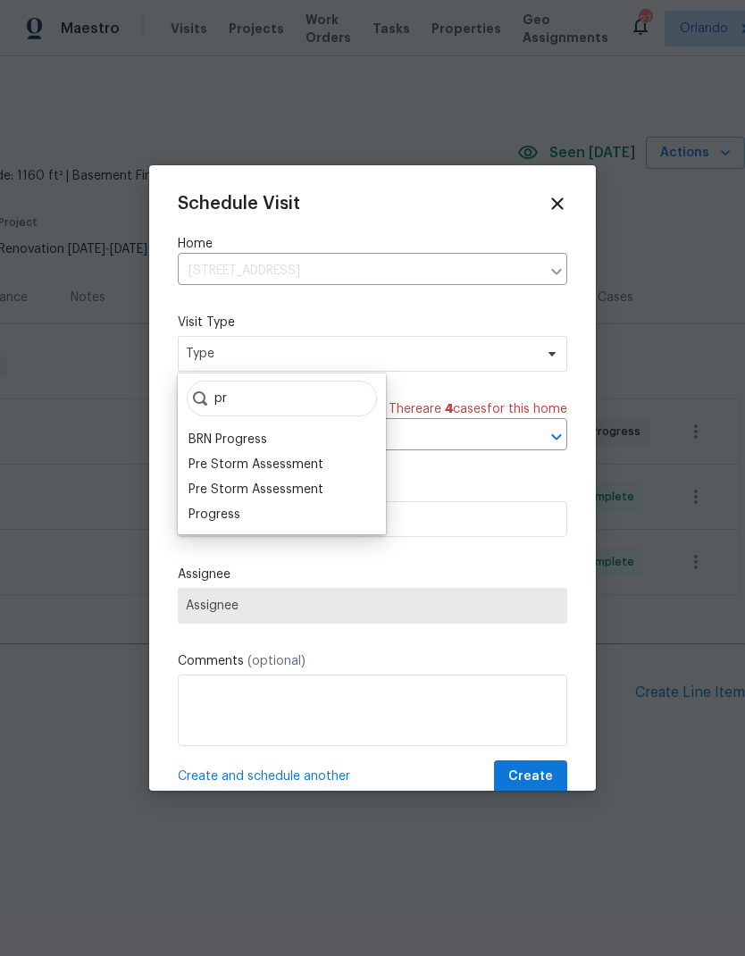
type input "pr"
click at [248, 518] on div "Progress" at bounding box center [281, 514] width 197 height 25
click at [252, 526] on div "Progress" at bounding box center [281, 514] width 197 height 25
click at [230, 509] on div "Progress" at bounding box center [215, 515] width 52 height 18
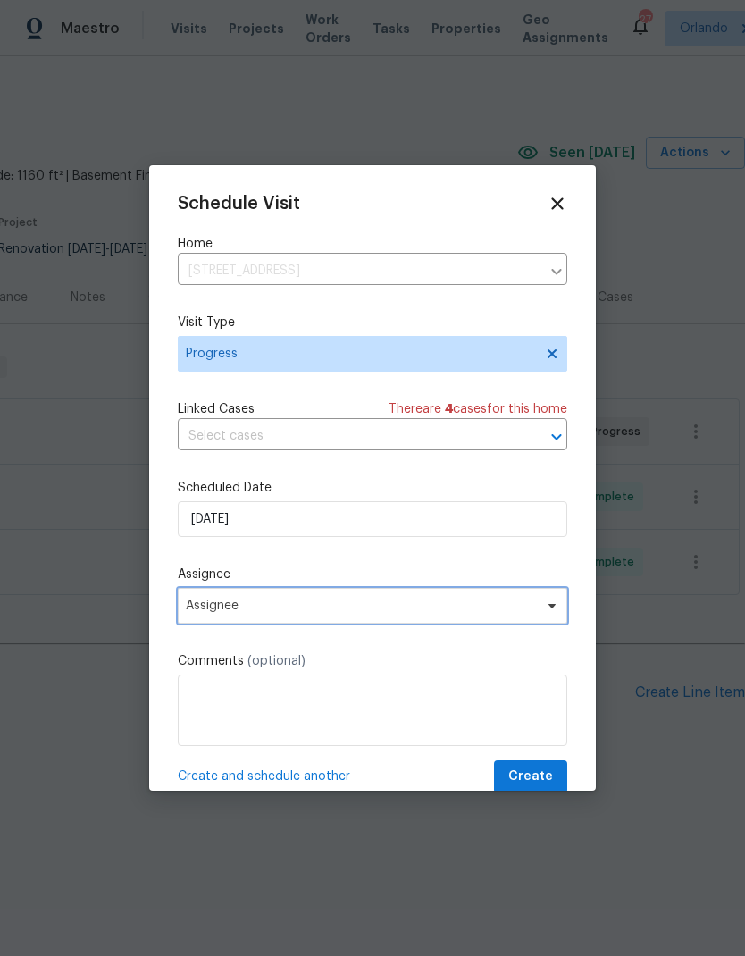
click at [533, 612] on span "Assignee" at bounding box center [361, 606] width 350 height 14
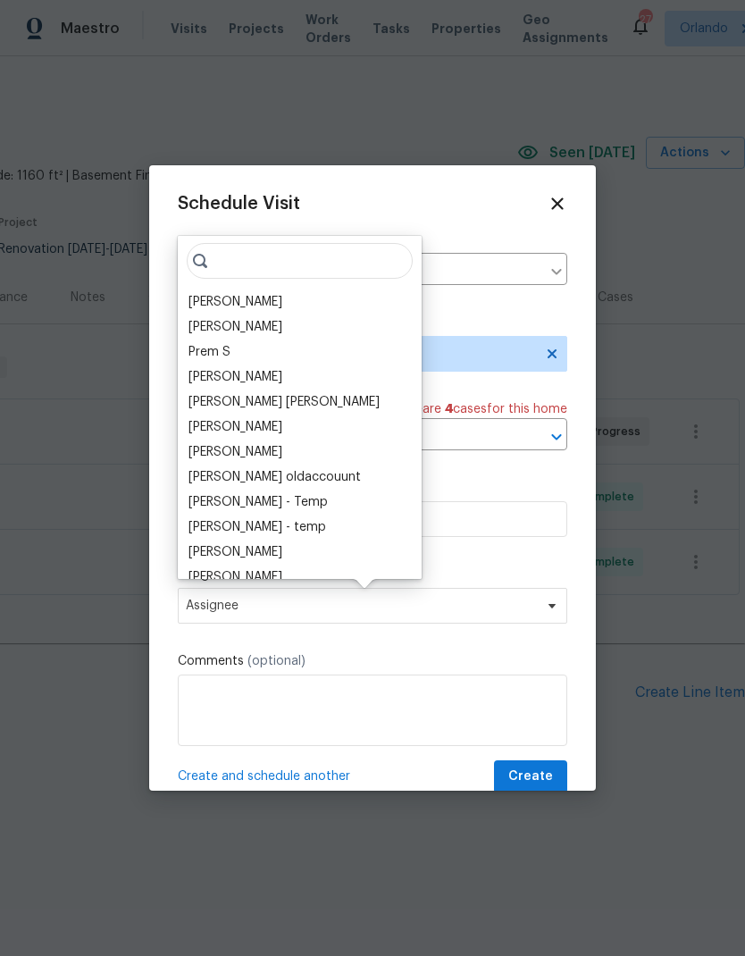
click at [252, 309] on div "[PERSON_NAME]" at bounding box center [236, 302] width 94 height 18
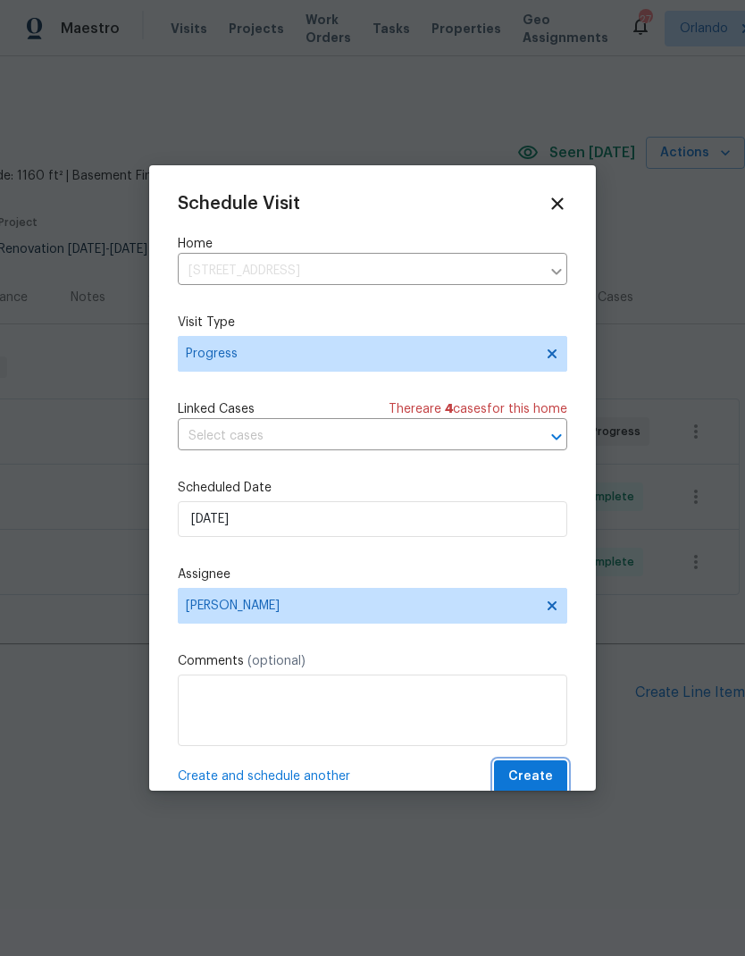
click at [544, 779] on span "Create" at bounding box center [530, 777] width 45 height 22
